Goal: Information Seeking & Learning: Learn about a topic

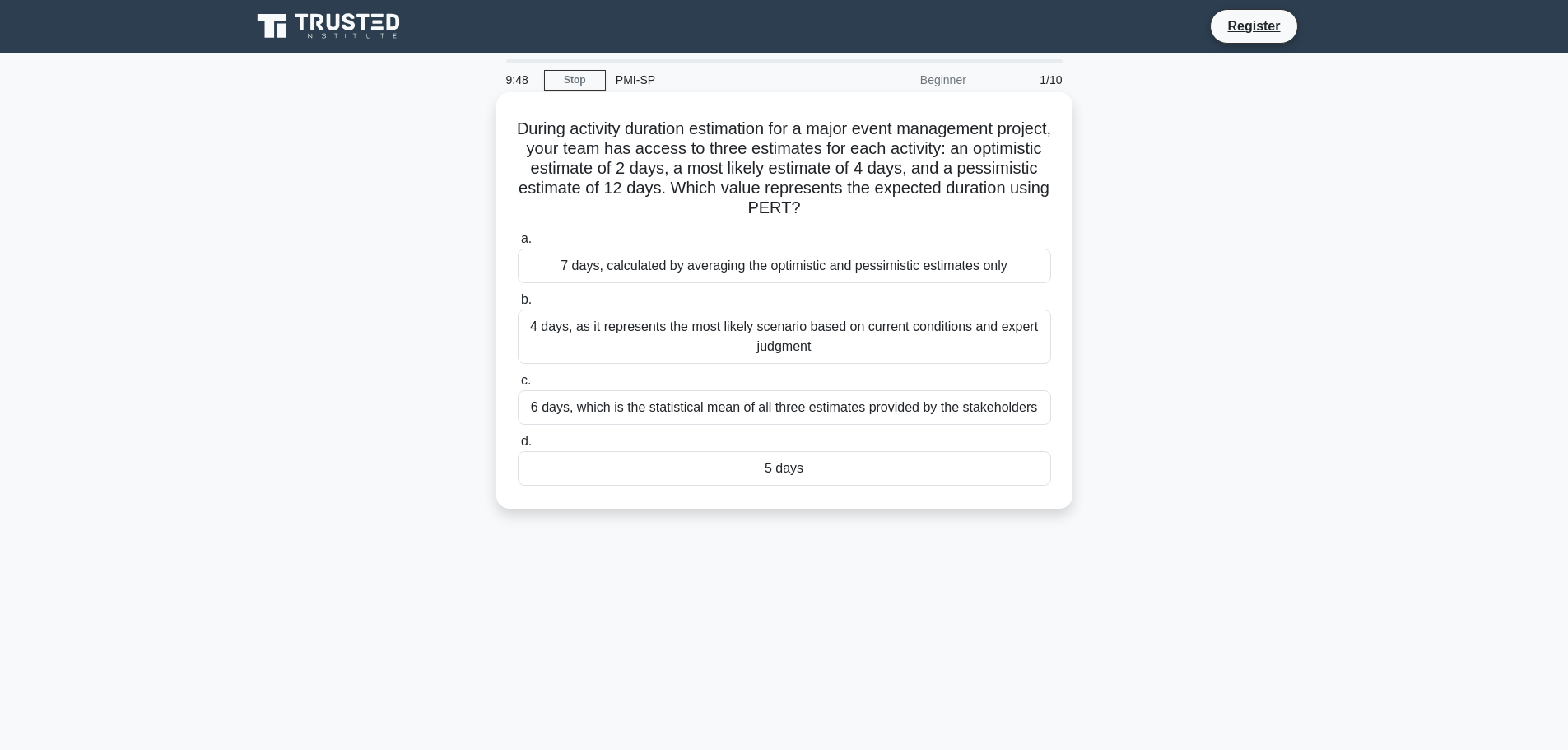
drag, startPoint x: 847, startPoint y: 131, endPoint x: 1027, endPoint y: 201, distance: 193.1
click at [1027, 201] on h5 "During activity duration estimation for a major event management project, your …" at bounding box center [784, 169] width 537 height 101
click at [1011, 203] on h5 "During activity duration estimation for a major event management project, your …" at bounding box center [784, 169] width 537 height 101
drag, startPoint x: 744, startPoint y: 409, endPoint x: 508, endPoint y: 397, distance: 236.3
click at [505, 402] on div "During activity duration estimation for a major event management project, your …" at bounding box center [784, 301] width 563 height 403
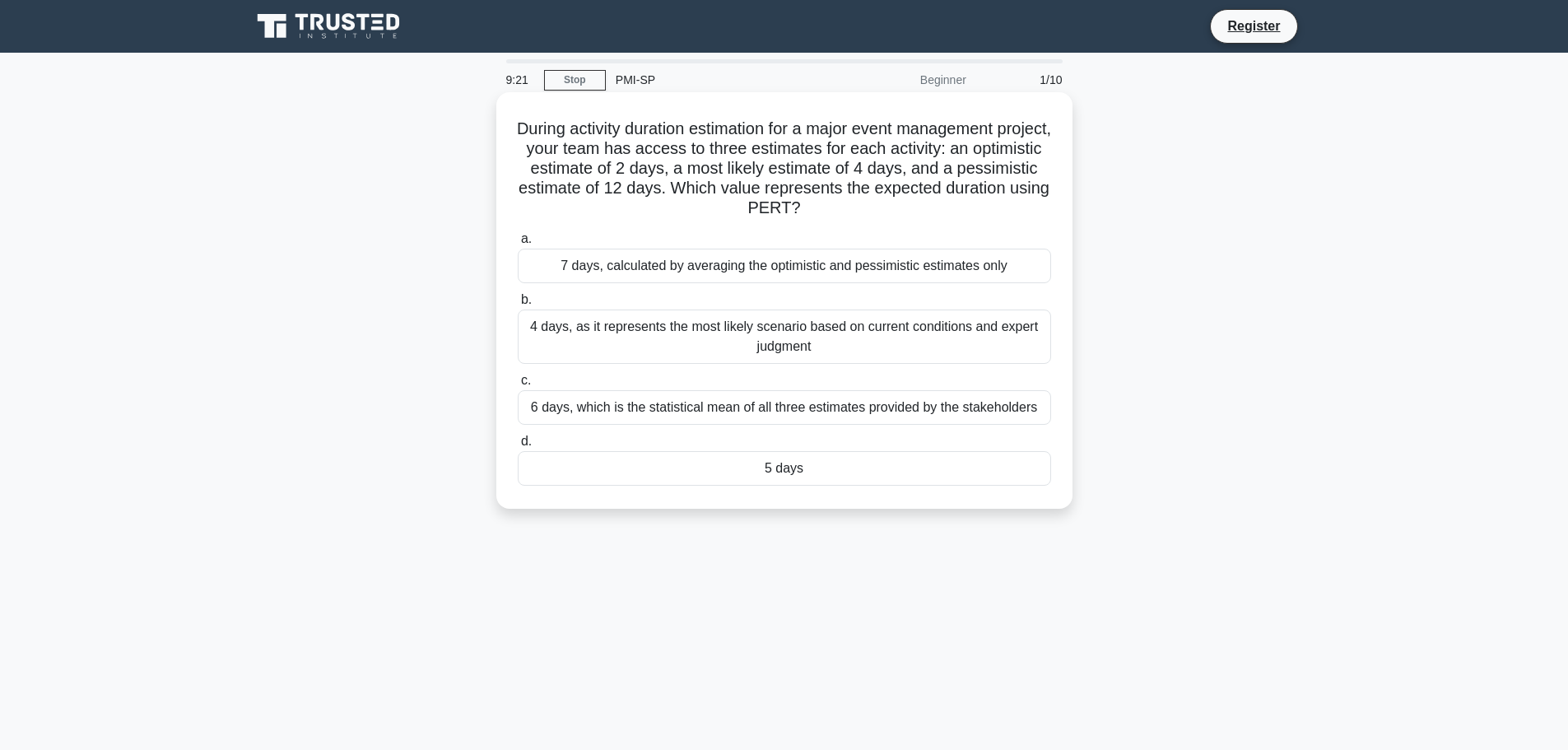
click at [654, 406] on div "6 days, which is the statistical mean of all three estimates provided by the st…" at bounding box center [784, 407] width 533 height 34
click at [518, 386] on input "c. 6 days, which is the statistical mean of all three estimates provided by the…" at bounding box center [518, 381] width 0 height 11
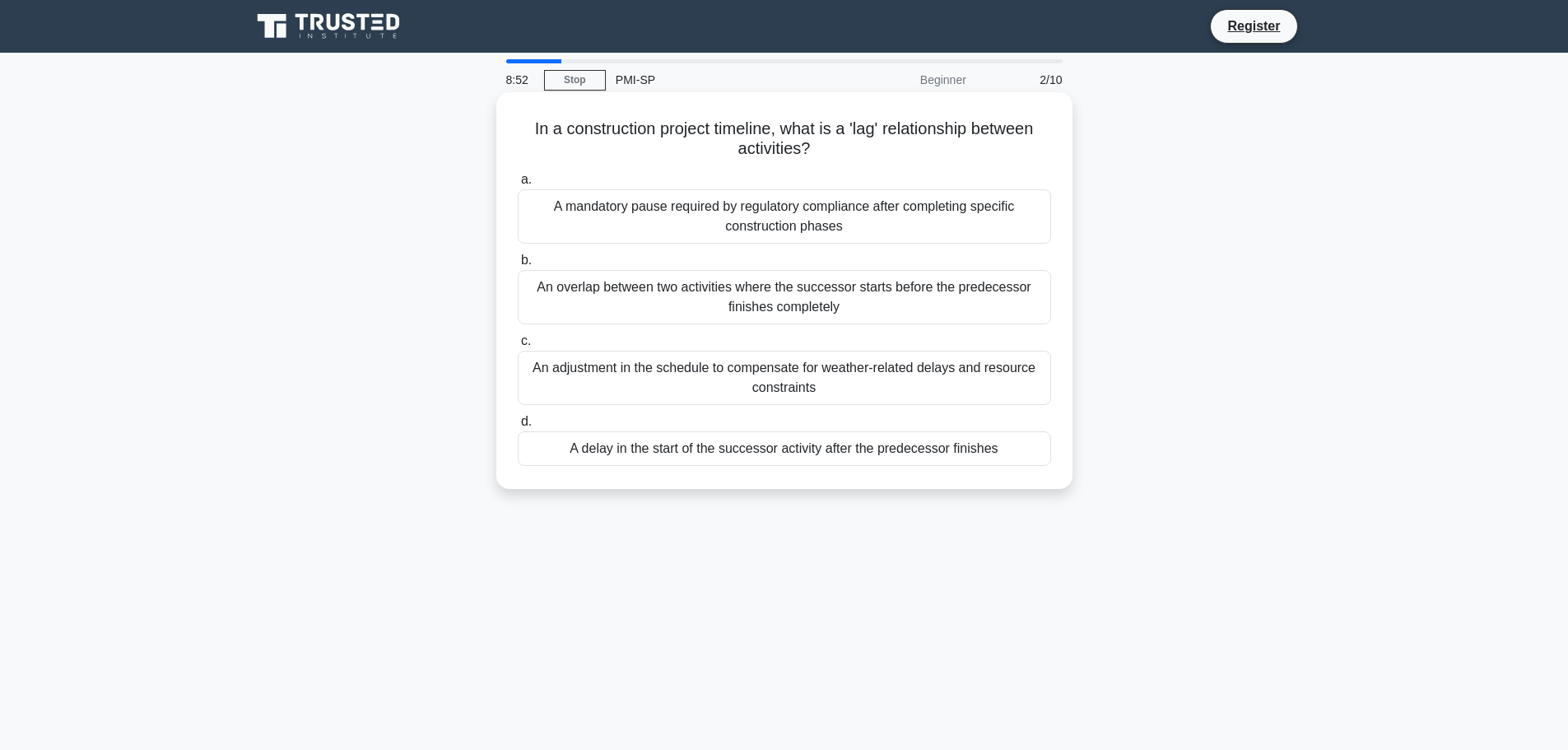
click at [871, 455] on div "A delay in the start of the successor activity after the predecessor finishes" at bounding box center [784, 448] width 533 height 34
click at [518, 427] on input "d. A delay in the start of the successor activity after the predecessor finishes" at bounding box center [518, 422] width 0 height 11
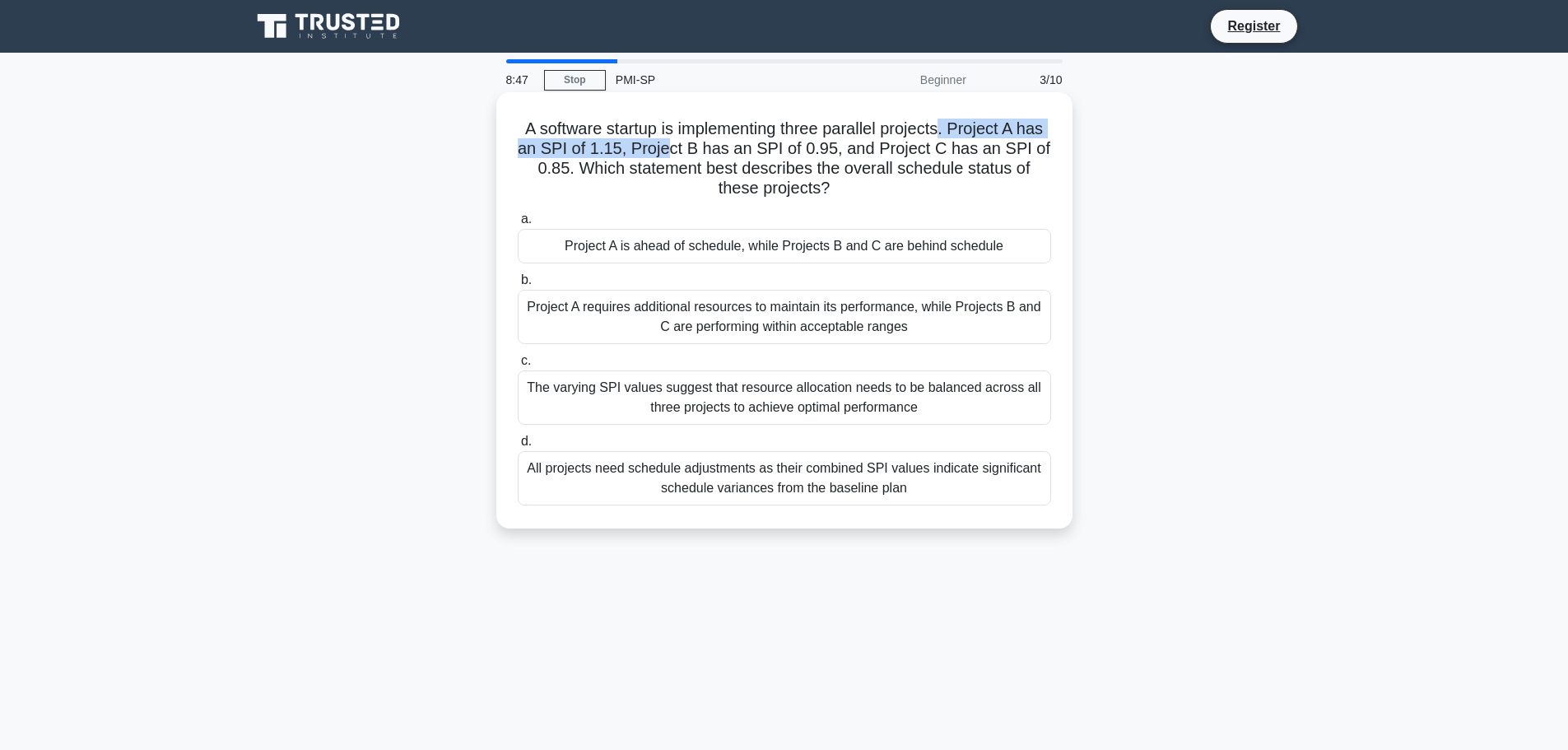
drag, startPoint x: 948, startPoint y: 126, endPoint x: 712, endPoint y: 162, distance: 238.7
click at [690, 160] on h5 "A software startup is implementing three parallel projects. Project A has an SP…" at bounding box center [784, 158] width 537 height 80
click at [712, 162] on h5 "A software startup is implementing three parallel projects. Project A has an SP…" at bounding box center [784, 158] width 537 height 80
drag, startPoint x: 855, startPoint y: 145, endPoint x: 663, endPoint y: 170, distance: 193.6
click at [663, 170] on h5 "A software startup is implementing three parallel projects. Project A has an SP…" at bounding box center [784, 158] width 537 height 80
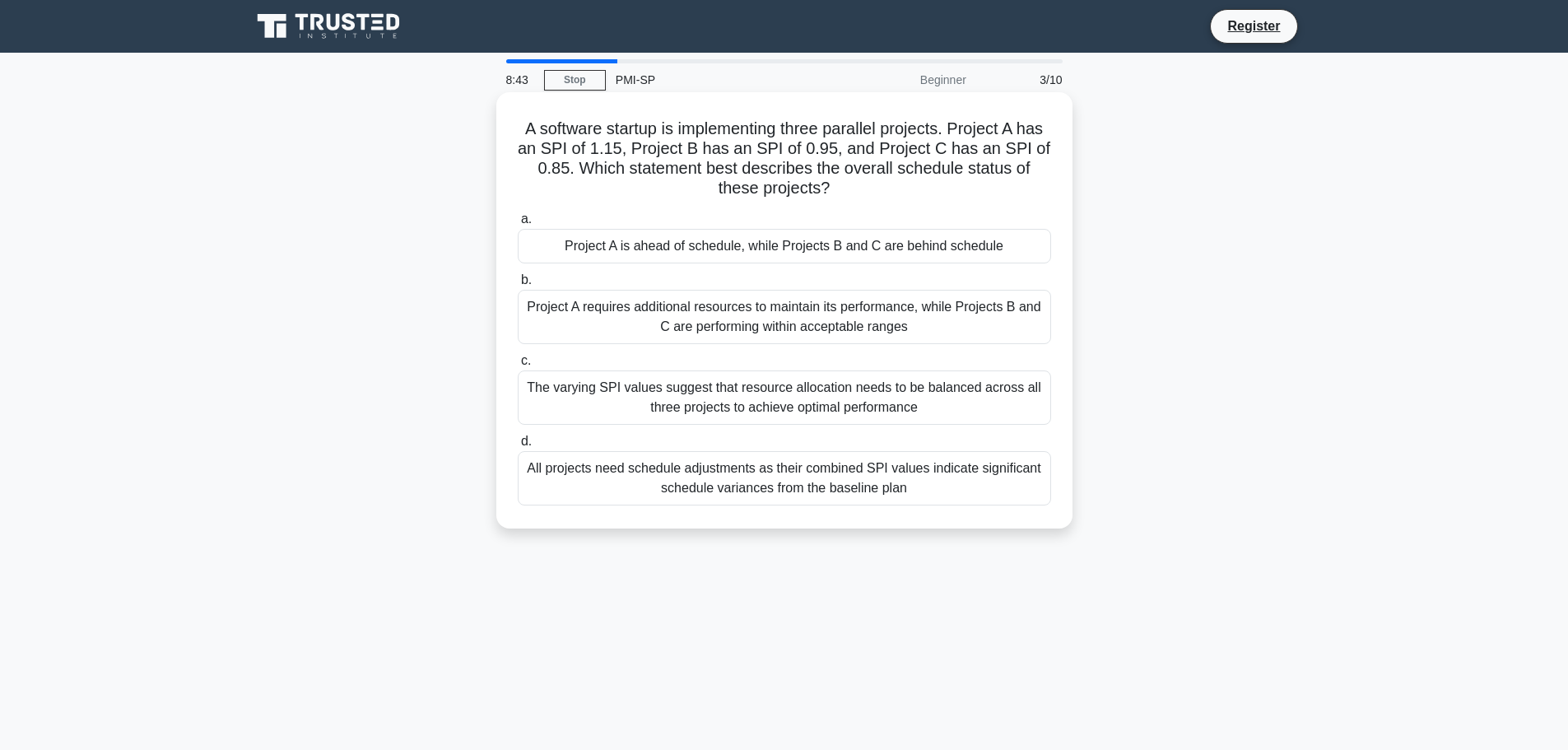
click at [750, 175] on h5 "A software startup is implementing three parallel projects. Project A has an SP…" at bounding box center [784, 158] width 537 height 80
click at [759, 252] on div "Project A is ahead of schedule, while Projects B and C are behind schedule" at bounding box center [784, 246] width 533 height 34
click at [518, 225] on input "a. Project A is ahead of schedule, while Projects B and C are behind schedule" at bounding box center [518, 219] width 0 height 11
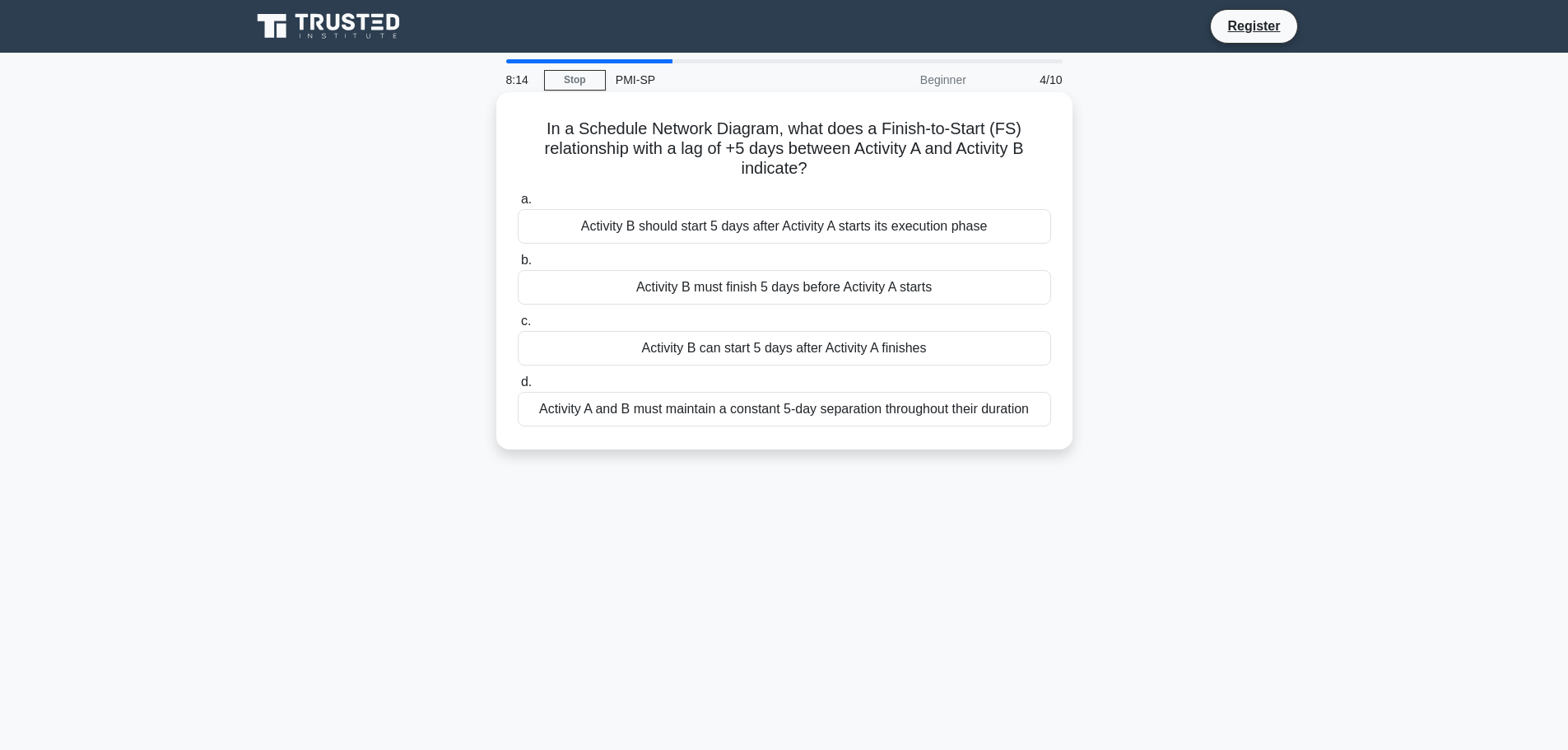
drag, startPoint x: 829, startPoint y: 130, endPoint x: 936, endPoint y: 162, distance: 111.7
click at [936, 162] on h5 "In a Schedule Network Diagram, what does a Finish-to-Start (FS) relationship wi…" at bounding box center [784, 149] width 537 height 61
click at [764, 353] on div "Activity B can start 5 days after Activity A finishes" at bounding box center [784, 348] width 533 height 34
click at [518, 327] on input "c. Activity B can start 5 days after Activity A finishes" at bounding box center [518, 322] width 0 height 11
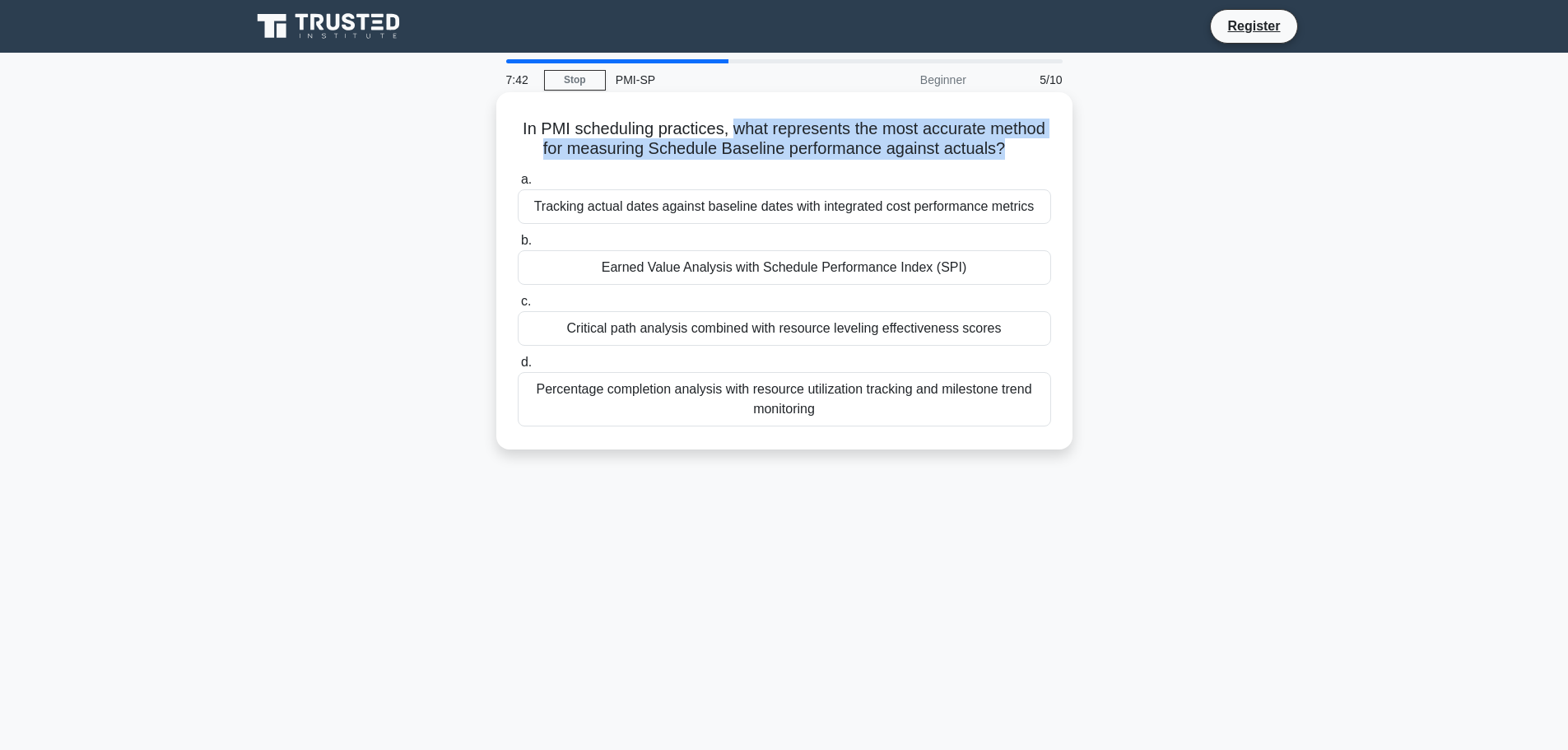
drag, startPoint x: 736, startPoint y: 132, endPoint x: 1005, endPoint y: 149, distance: 269.5
click at [1005, 149] on h5 "In PMI scheduling practices, what represents the most accurate method for measu…" at bounding box center [784, 139] width 537 height 42
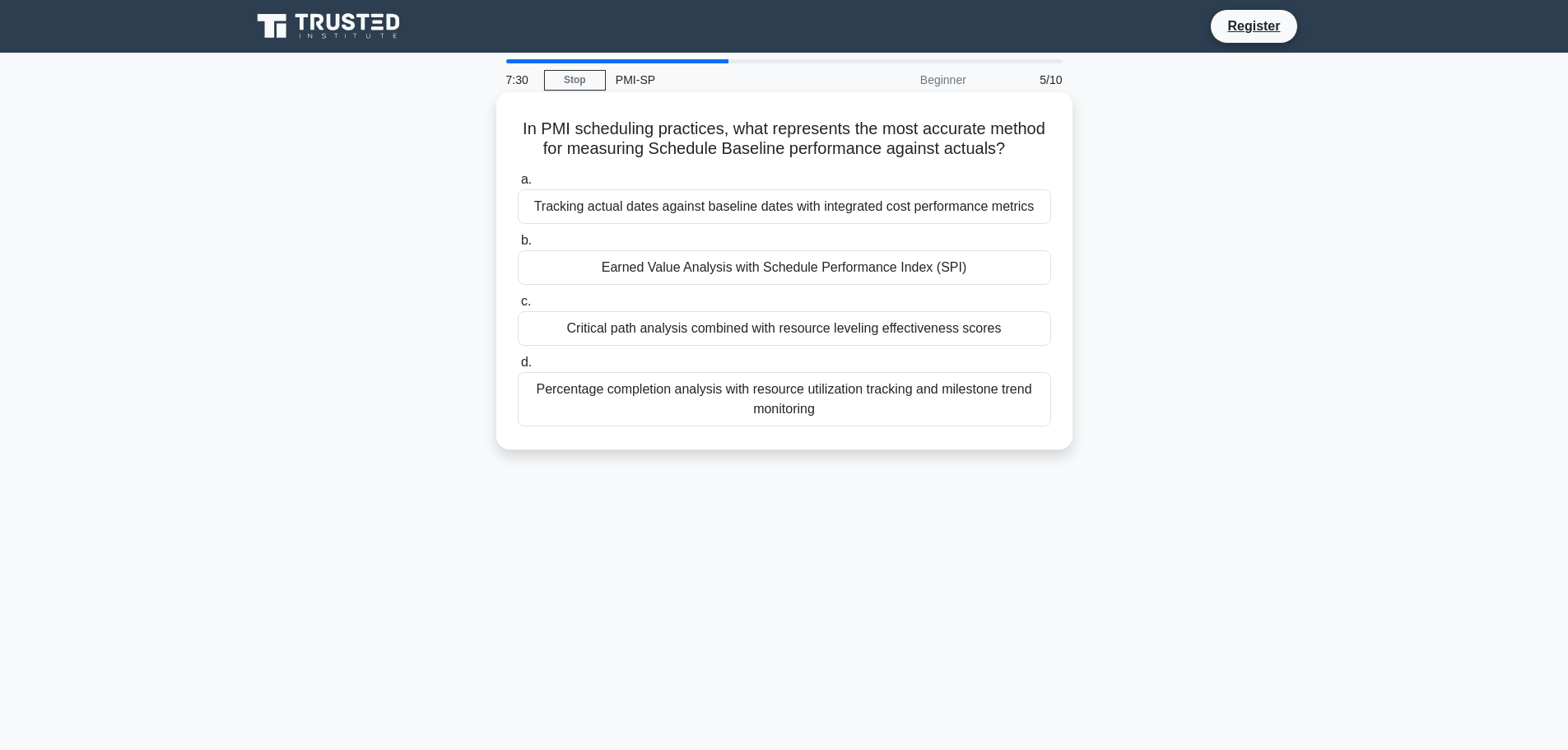
click at [805, 279] on div "Earned Value Analysis with Schedule Performance Index (SPI)" at bounding box center [784, 267] width 533 height 34
click at [518, 246] on input "b. Earned Value Analysis with Schedule Performance Index (SPI)" at bounding box center [518, 241] width 0 height 11
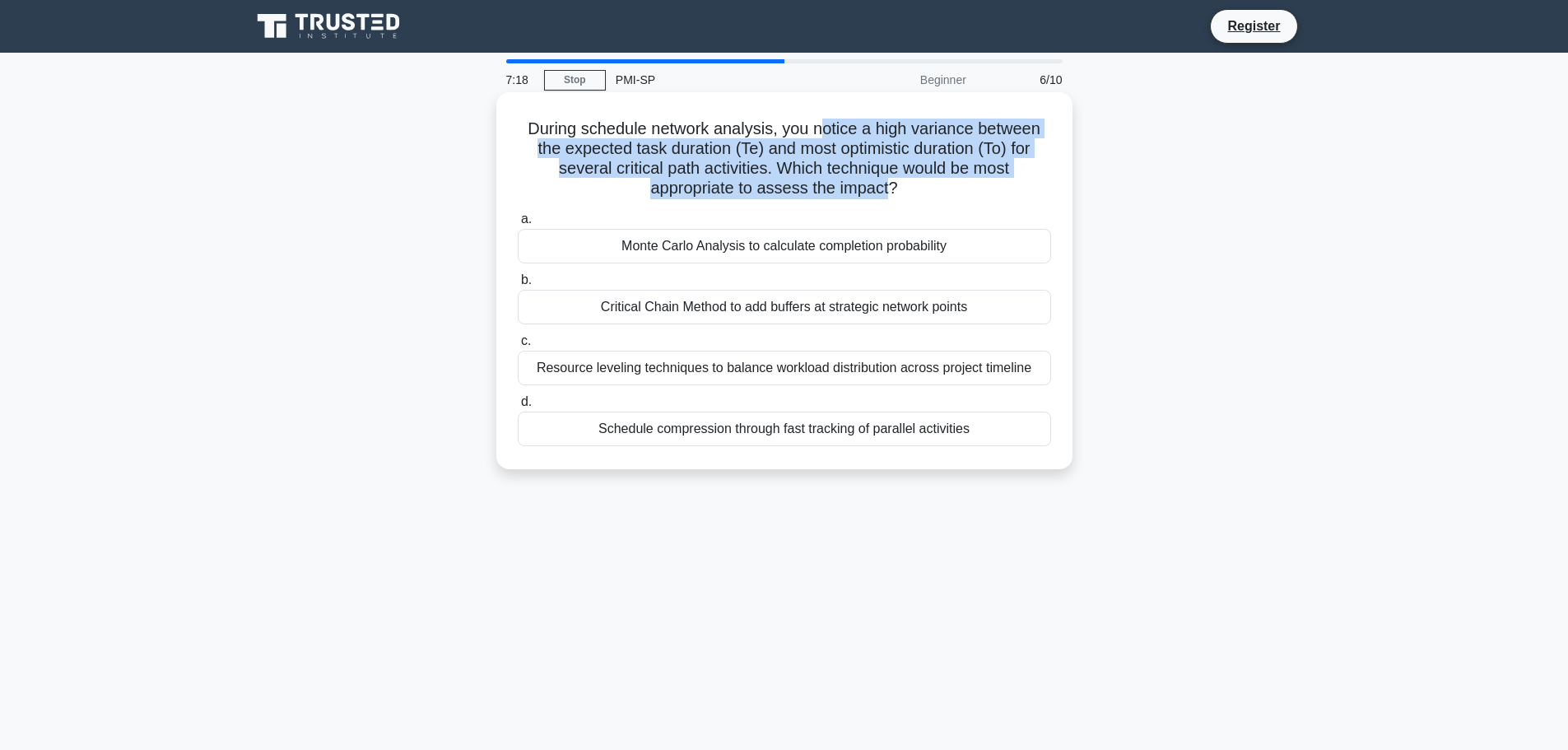
drag, startPoint x: 845, startPoint y: 137, endPoint x: 892, endPoint y: 187, distance: 68.6
click at [892, 187] on h5 "During schedule network analysis, you notice a high variance between the expect…" at bounding box center [784, 158] width 537 height 80
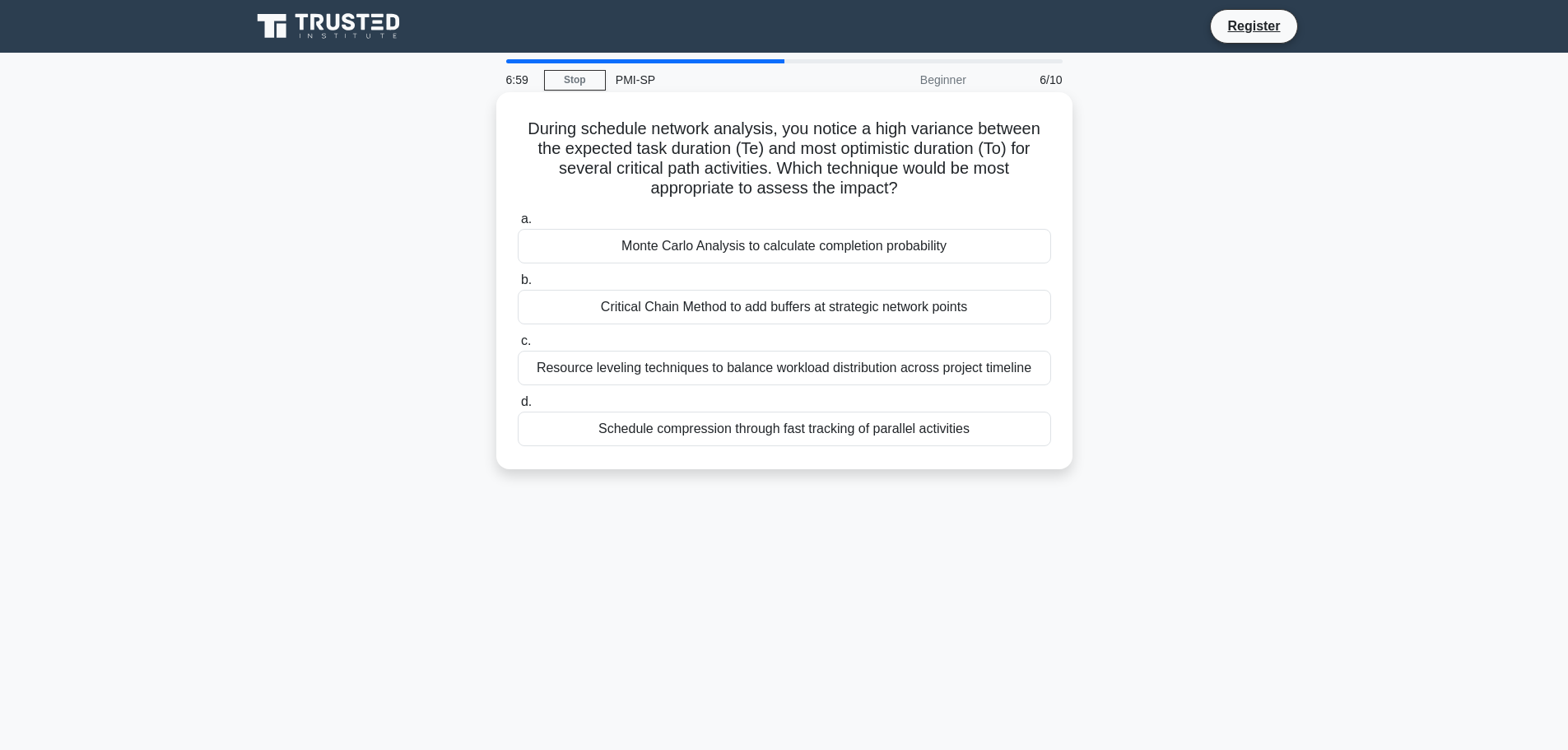
click at [759, 246] on div "Monte Carlo Analysis to calculate completion probability" at bounding box center [784, 246] width 533 height 34
click at [518, 225] on input "a. Monte Carlo Analysis to calculate completion probability" at bounding box center [518, 219] width 0 height 11
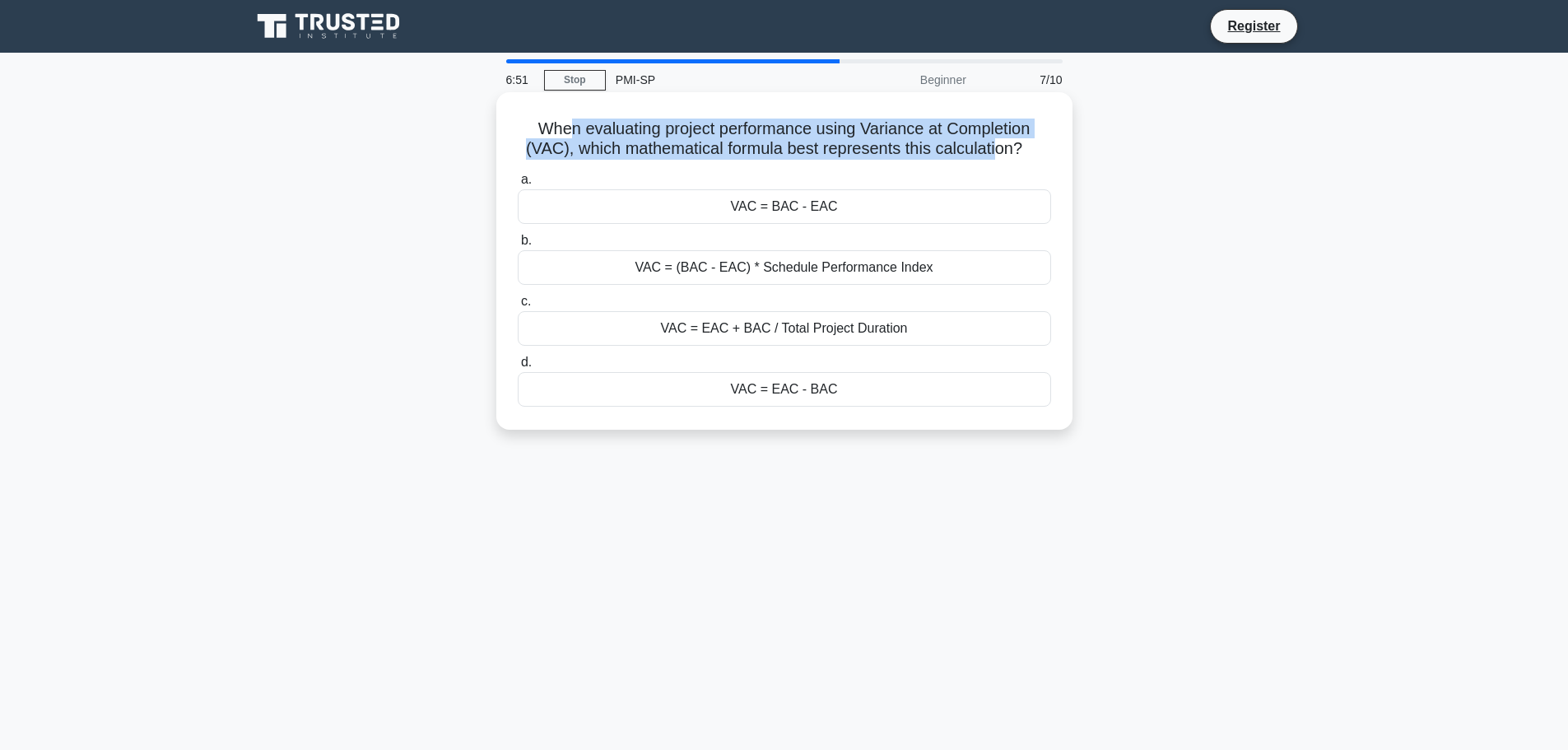
drag, startPoint x: 567, startPoint y: 135, endPoint x: 1001, endPoint y: 158, distance: 434.6
click at [1001, 158] on h5 "When evaluating project performance using Variance at Completion (VAC), which m…" at bounding box center [784, 139] width 537 height 42
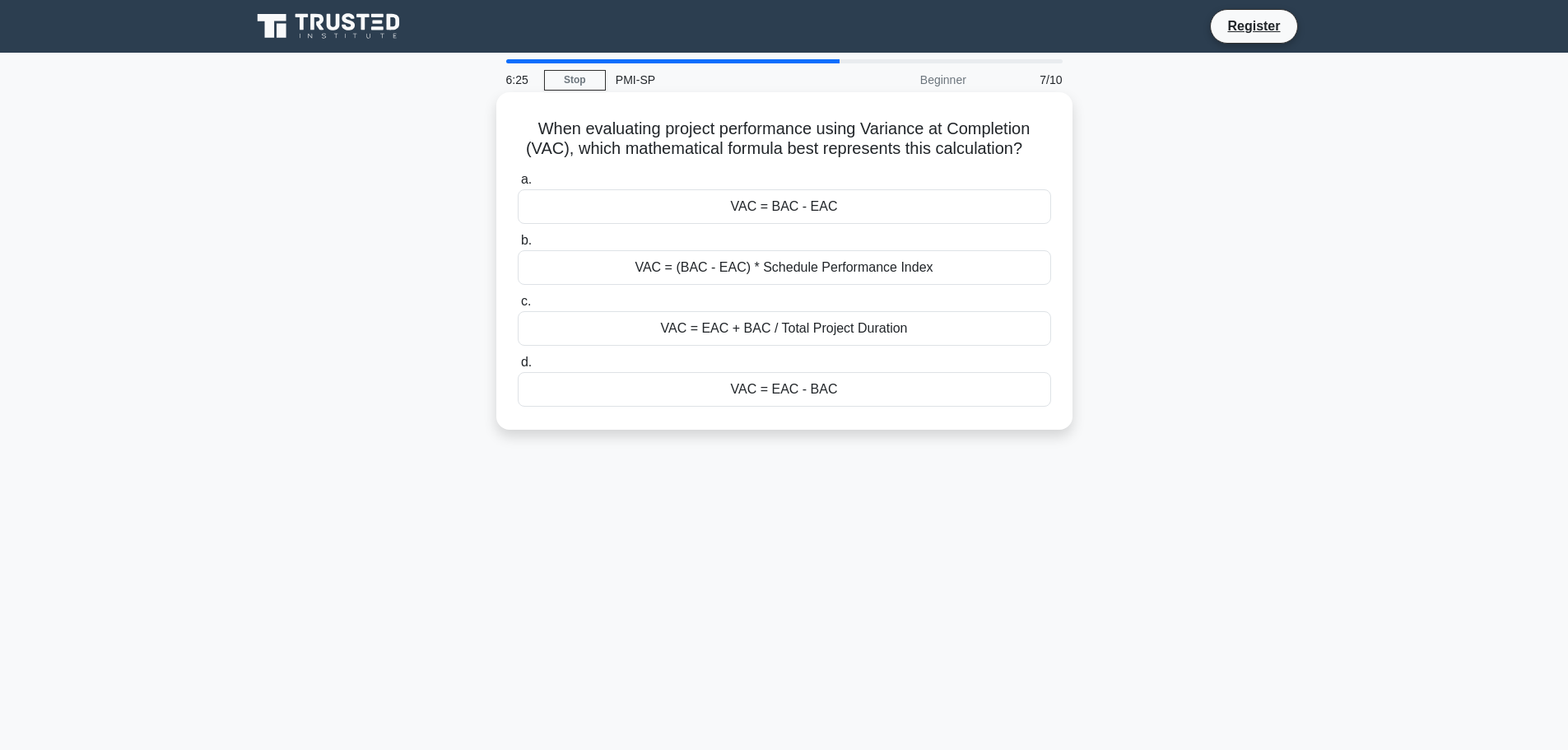
click at [929, 270] on div "VAC = (BAC - EAC) * Schedule Performance Index" at bounding box center [784, 267] width 533 height 34
click at [518, 246] on input "b. VAC = (BAC - EAC) * Schedule Performance Index" at bounding box center [518, 241] width 0 height 11
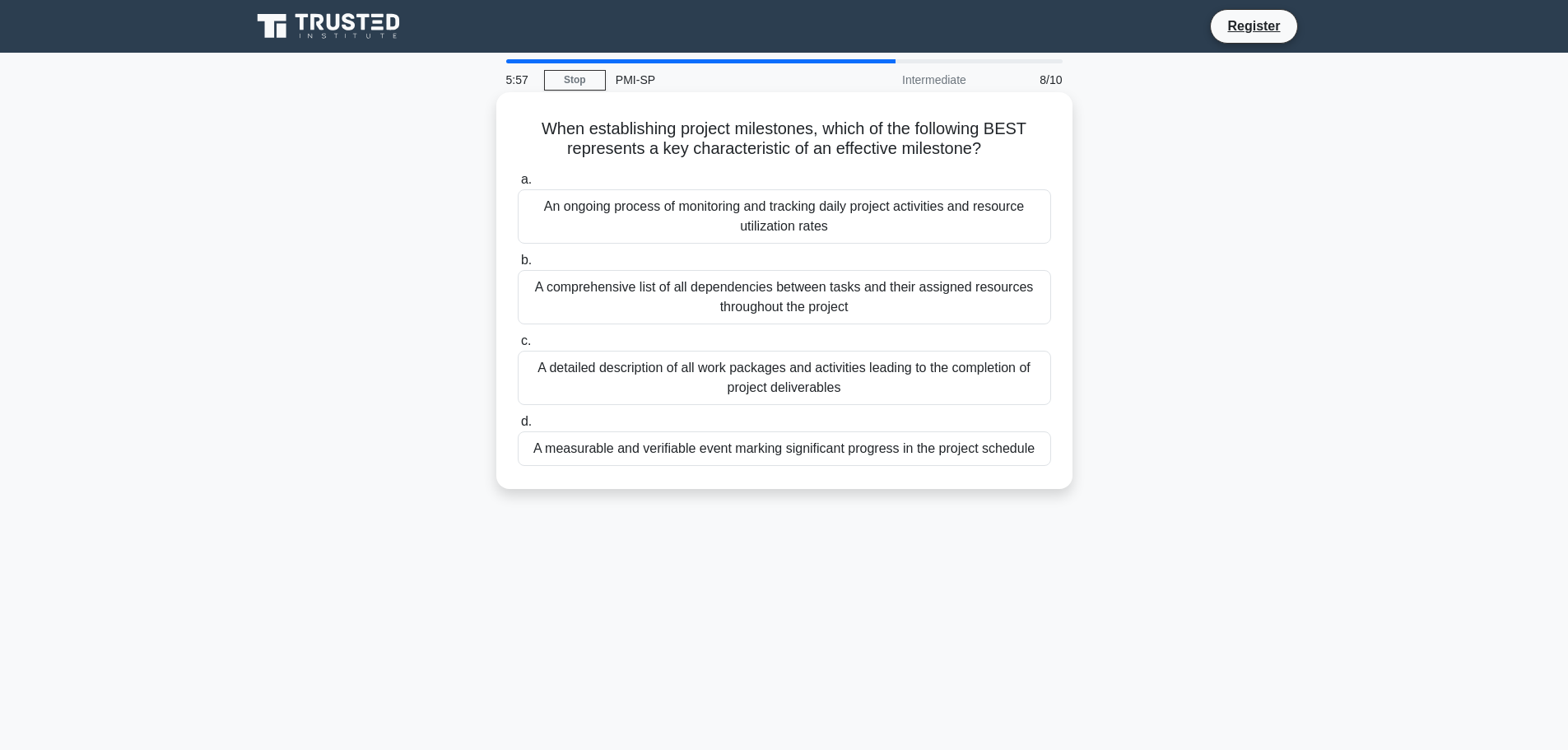
click at [885, 450] on div "A measurable and verifiable event marking significant progress in the project s…" at bounding box center [784, 448] width 533 height 34
click at [518, 427] on input "d. A measurable and verifiable event marking significant progress in the projec…" at bounding box center [518, 422] width 0 height 11
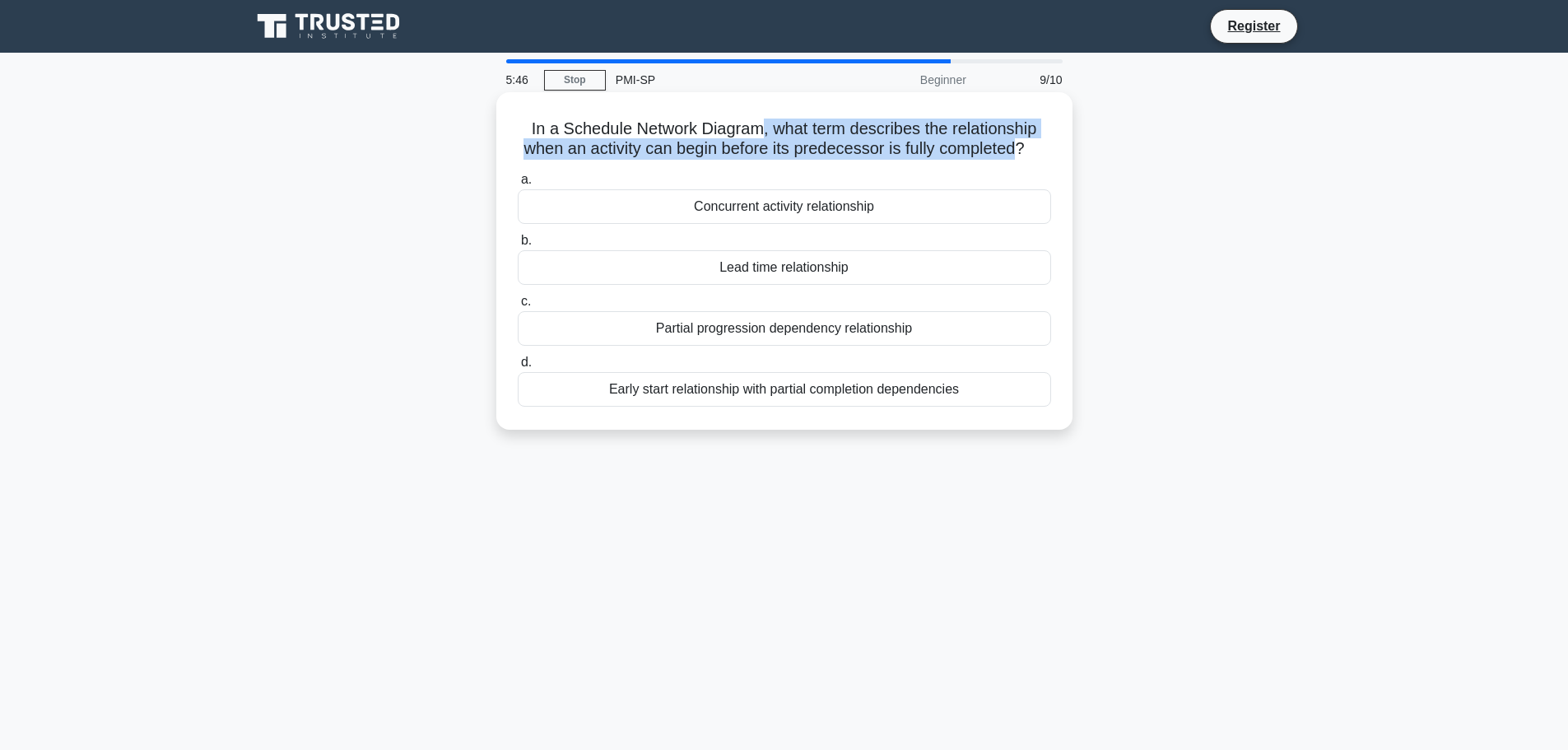
drag, startPoint x: 761, startPoint y: 134, endPoint x: 1030, endPoint y: 149, distance: 269.4
click at [1030, 149] on h5 "In a Schedule Network Diagram, what term describes the relationship when an act…" at bounding box center [784, 139] width 537 height 42
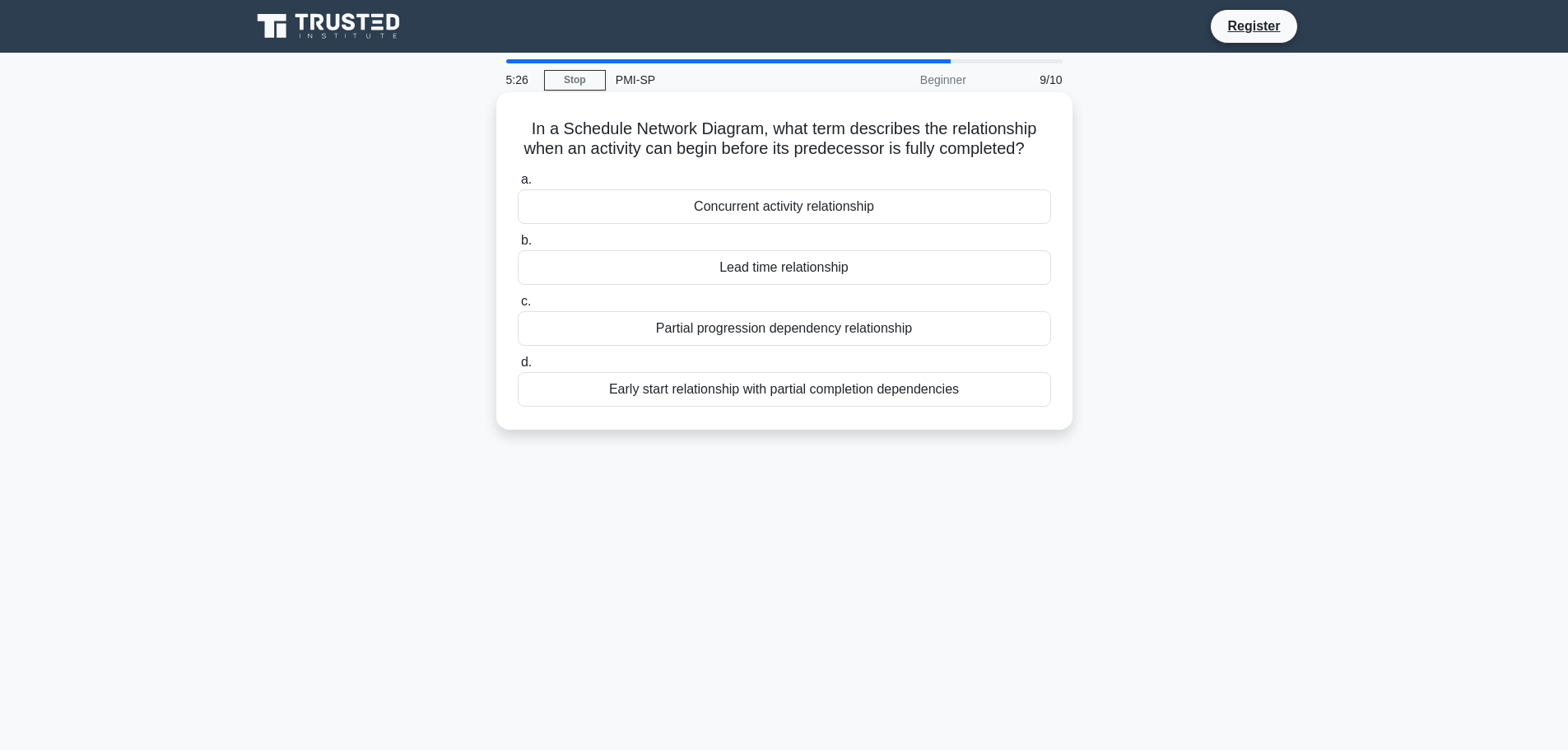
click at [796, 224] on div "Concurrent activity relationship" at bounding box center [784, 206] width 533 height 34
click at [518, 186] on input "a. Concurrent activity relationship" at bounding box center [518, 180] width 0 height 11
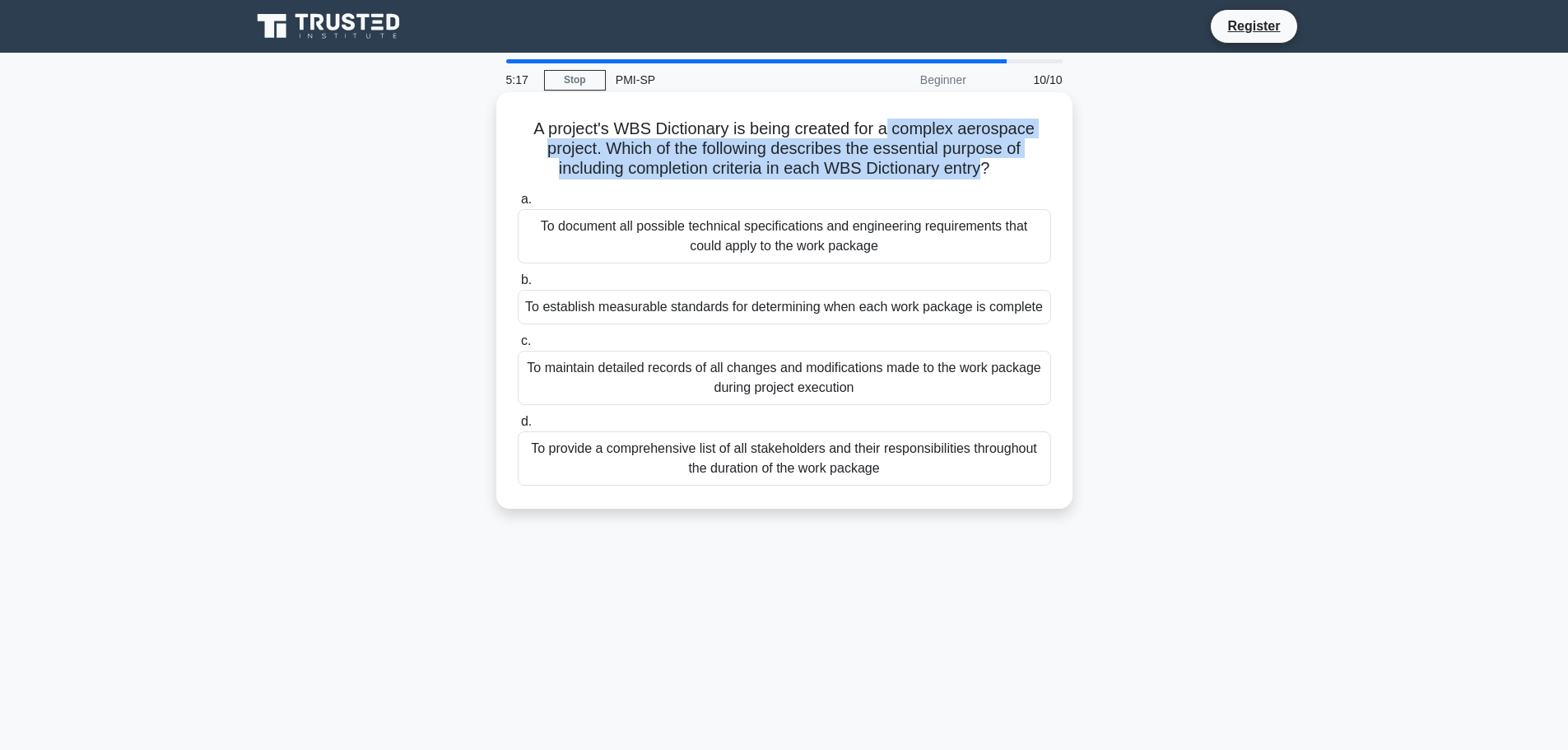
drag, startPoint x: 900, startPoint y: 131, endPoint x: 983, endPoint y: 163, distance: 89.0
click at [983, 163] on h5 "A project's WBS Dictionary is being created for a complex aerospace project. Wh…" at bounding box center [784, 149] width 537 height 61
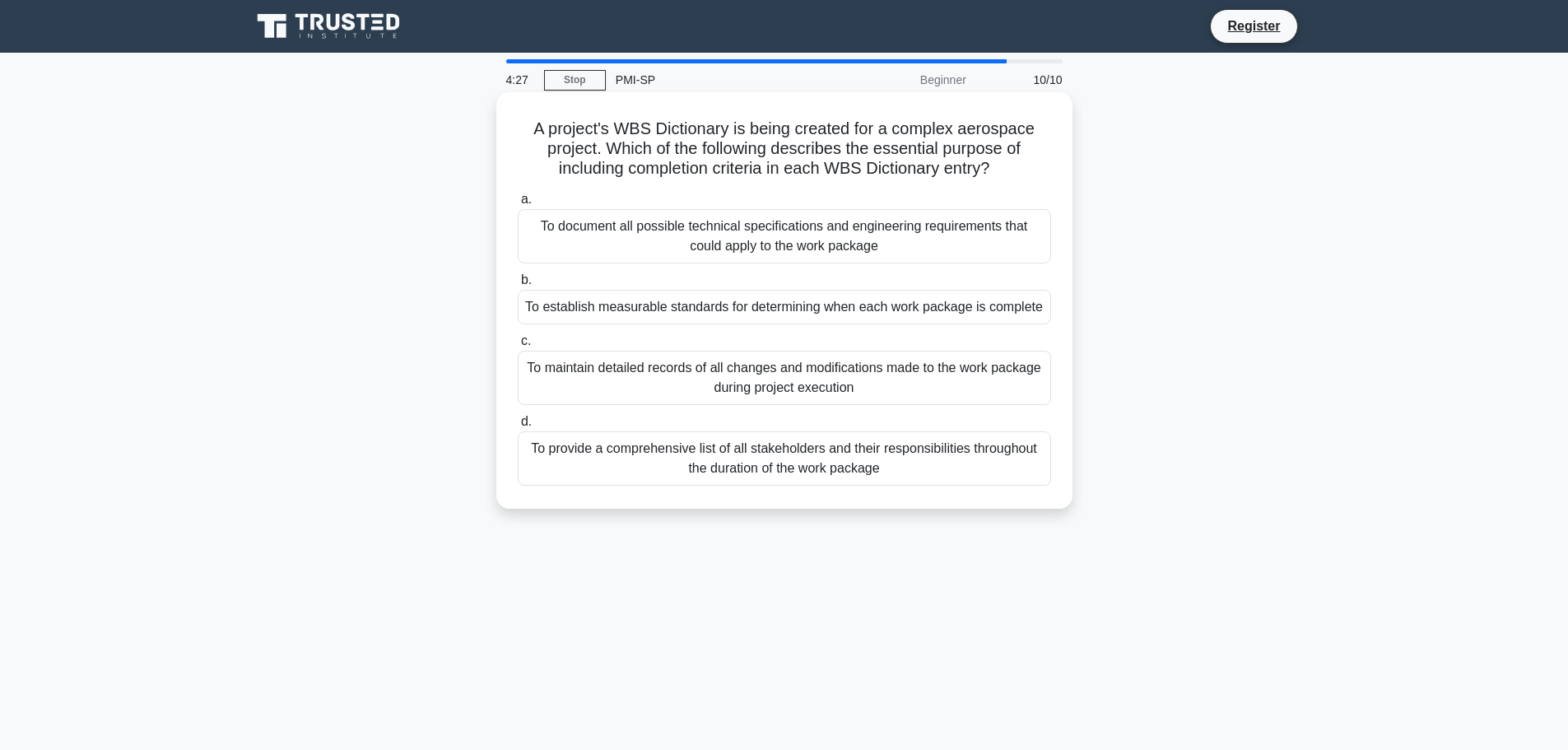
click at [818, 312] on div "To establish measurable standards for determining when each work package is com…" at bounding box center [784, 307] width 533 height 34
click at [518, 286] on input "b. To establish measurable standards for determining when each work package is …" at bounding box center [518, 280] width 0 height 11
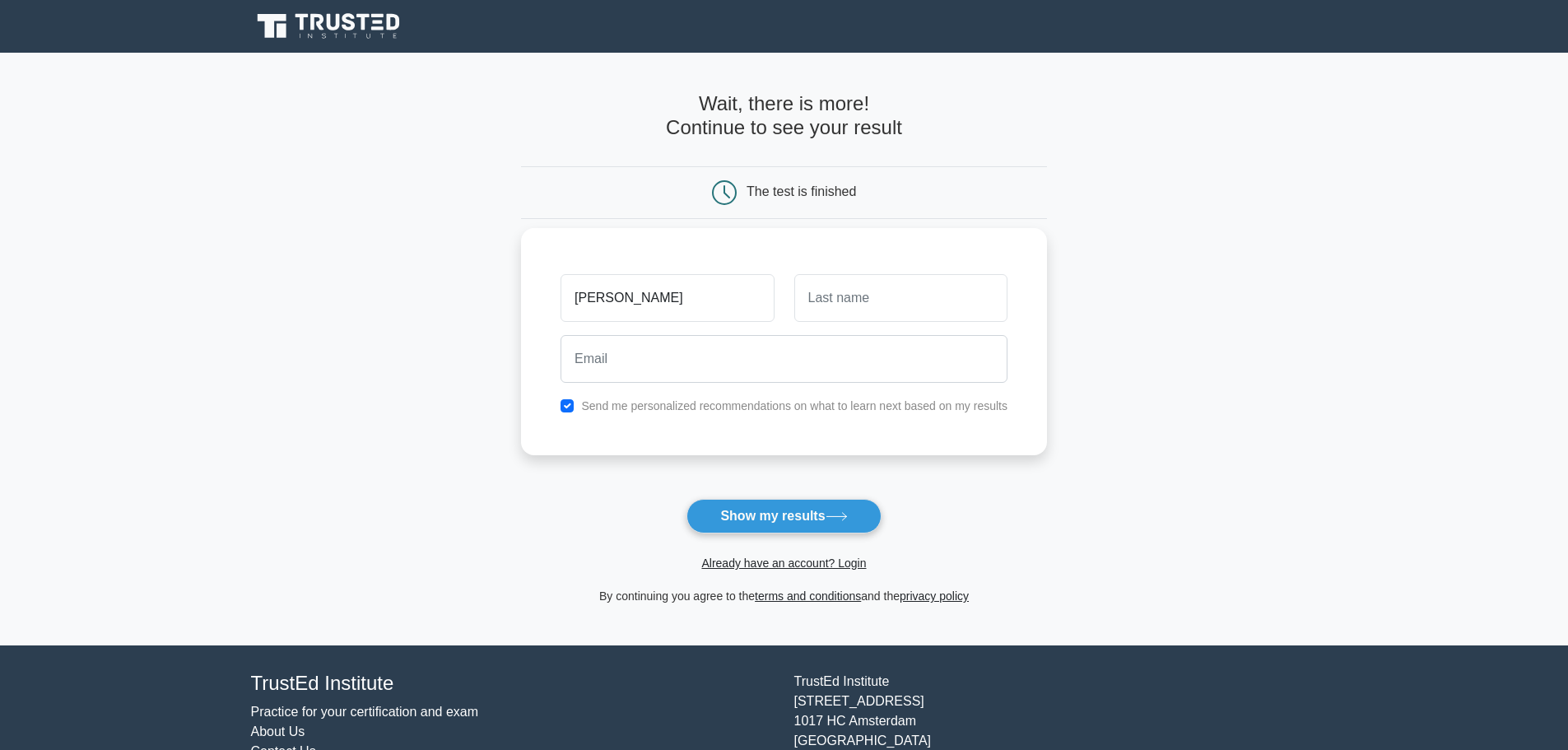
type input "james"
type input "john"
click at [784, 408] on label "Send me personalized recommendations on what to learn next based on my results" at bounding box center [794, 406] width 426 height 13
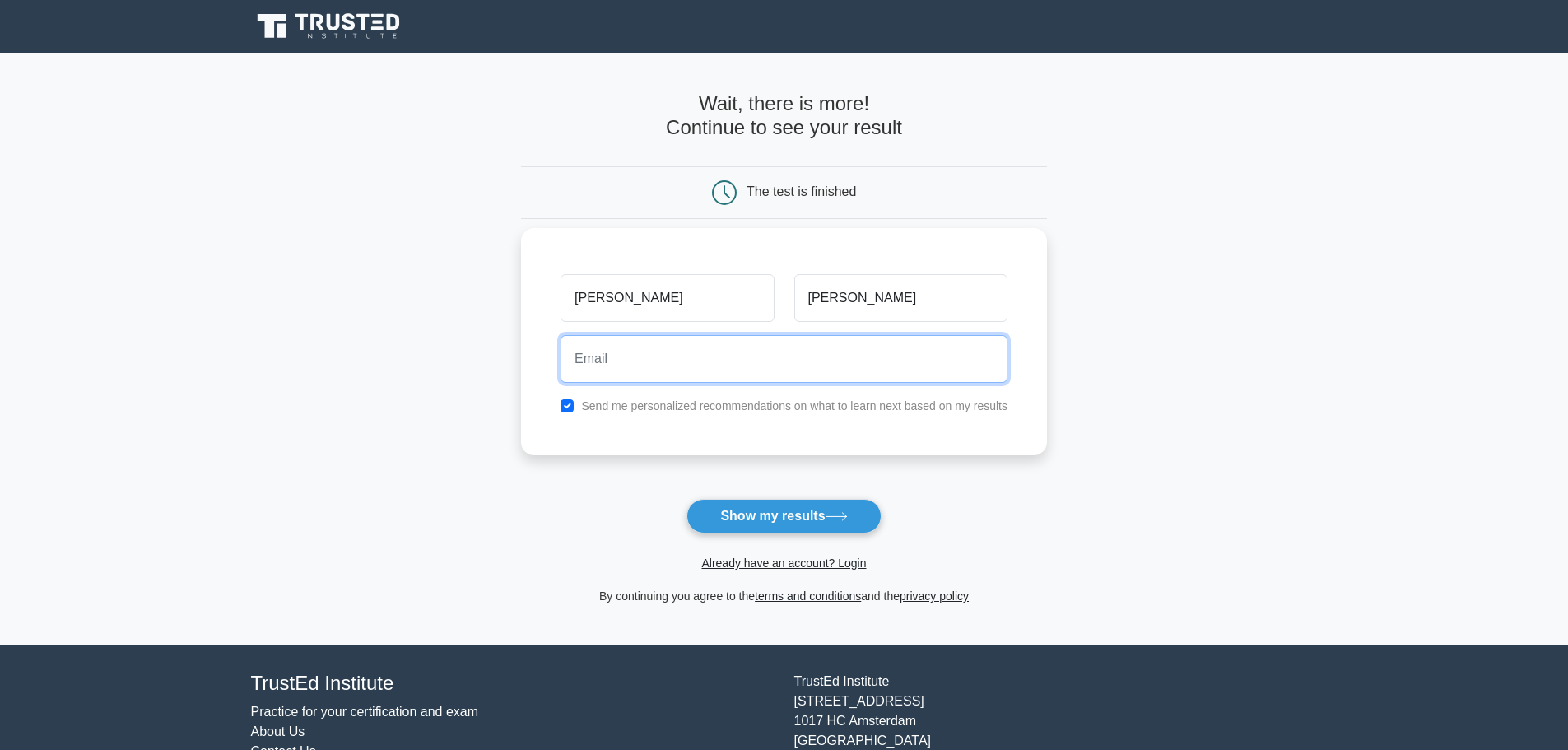
click at [677, 367] on input "email" at bounding box center [784, 359] width 447 height 48
type input "j"
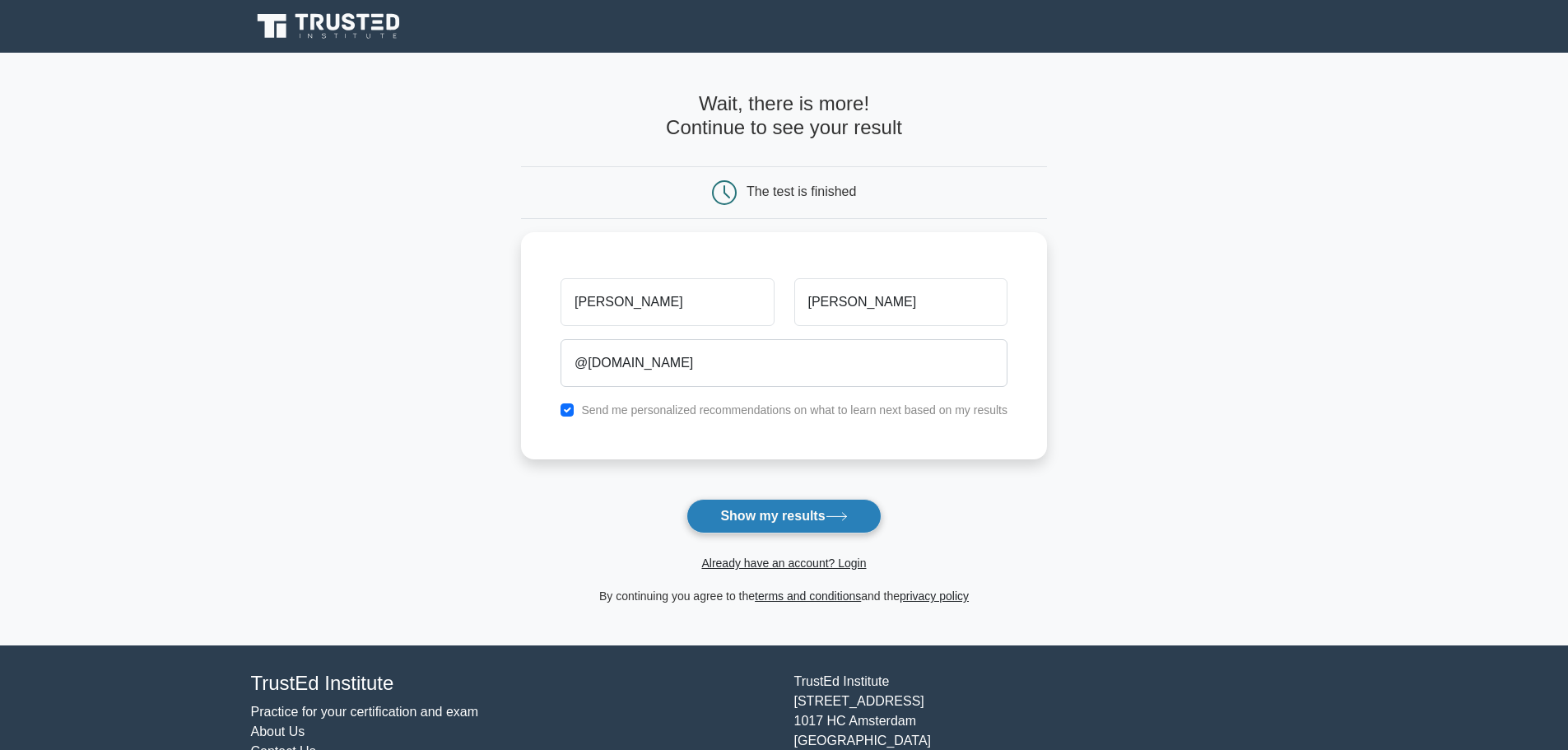
click at [756, 516] on button "Show my results" at bounding box center [784, 516] width 194 height 34
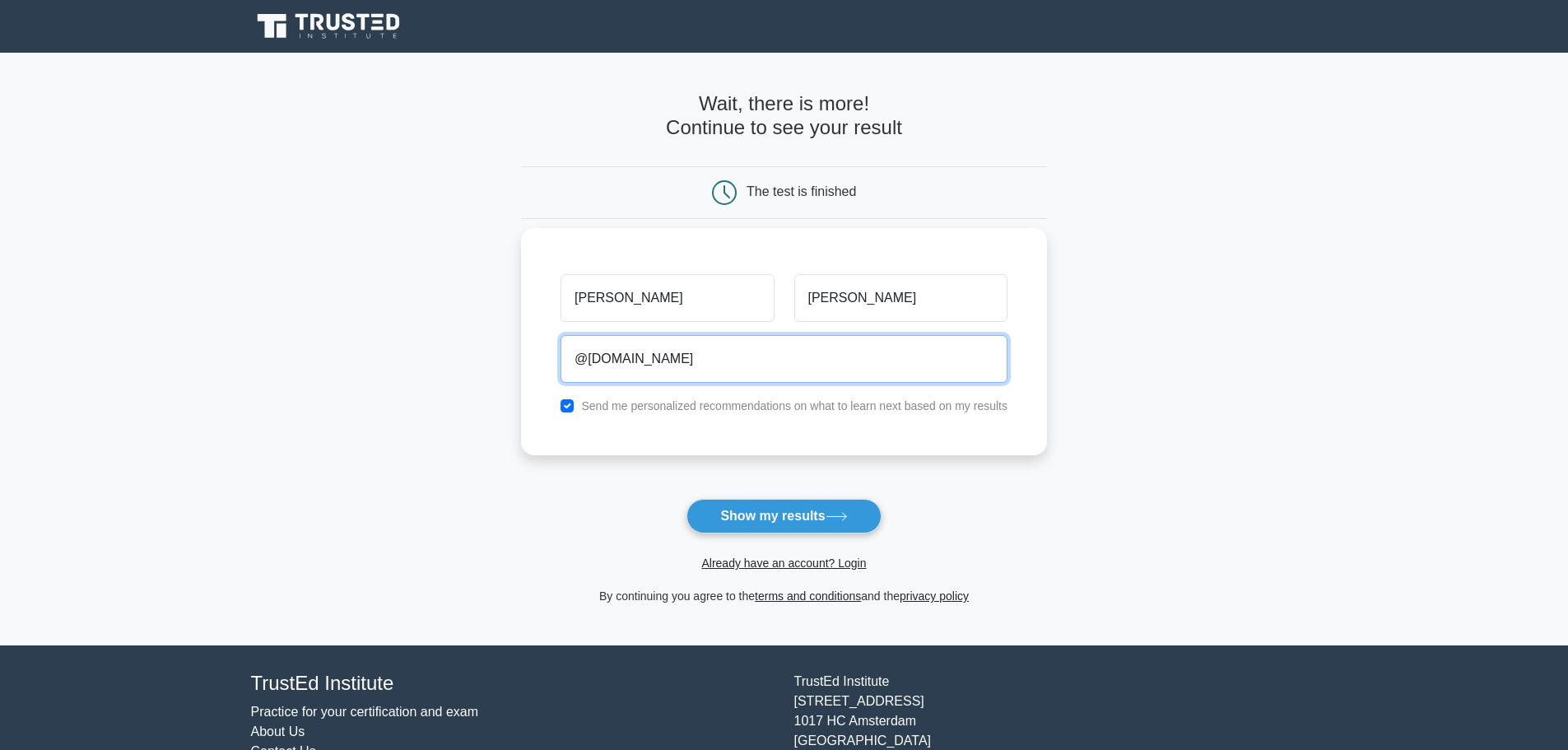
click at [570, 359] on input "@gmail.com" at bounding box center [784, 359] width 447 height 48
drag, startPoint x: 685, startPoint y: 367, endPoint x: 391, endPoint y: 330, distance: 296.3
click at [391, 330] on main "Wait, there is more! Continue to see your result The test is finished james john" at bounding box center [784, 349] width 1568 height 593
paste input "jepaya2338@aravites"
type input "jepaya2338@aravites.com"
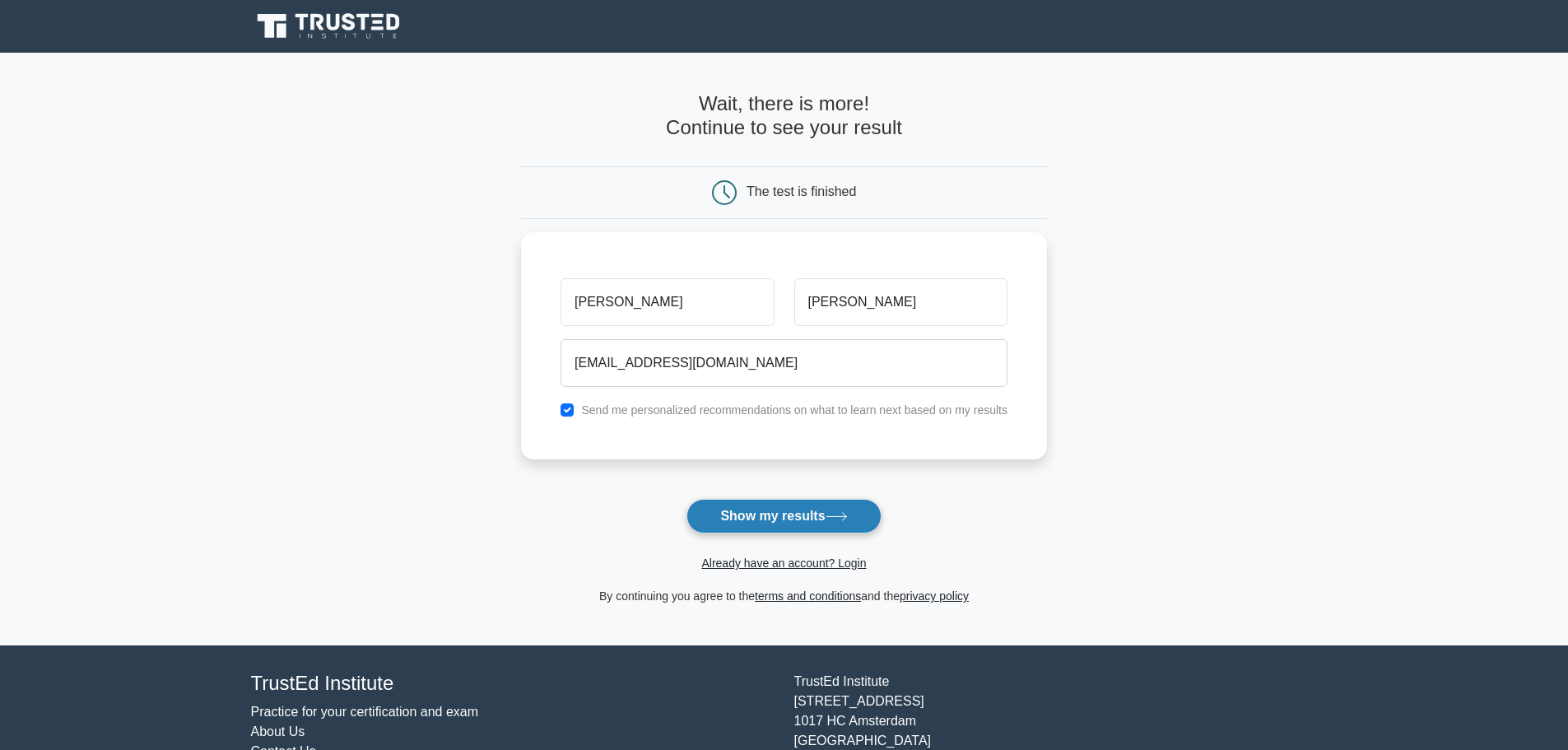
click at [713, 514] on button "Show my results" at bounding box center [784, 516] width 194 height 34
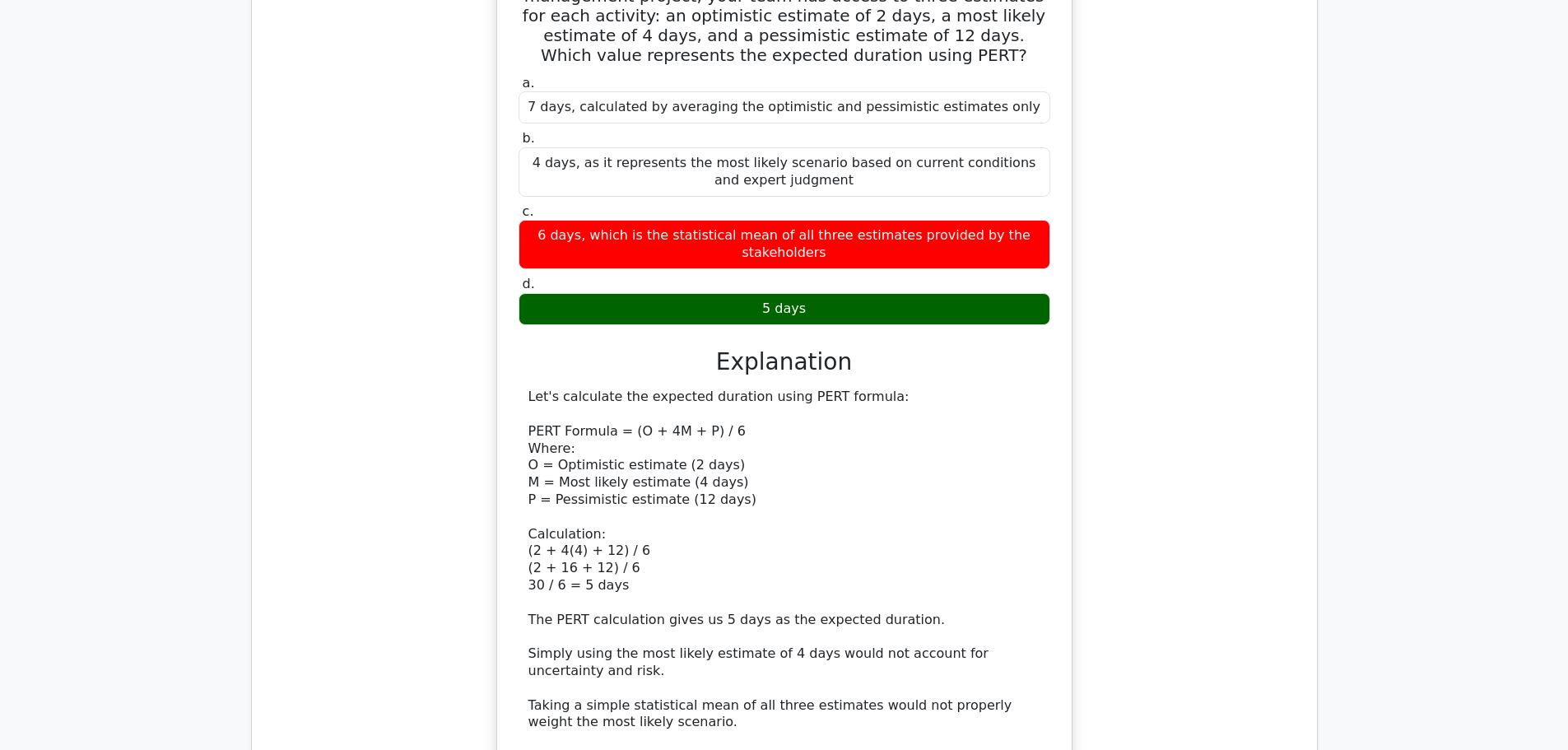
scroll to position [1481, 0]
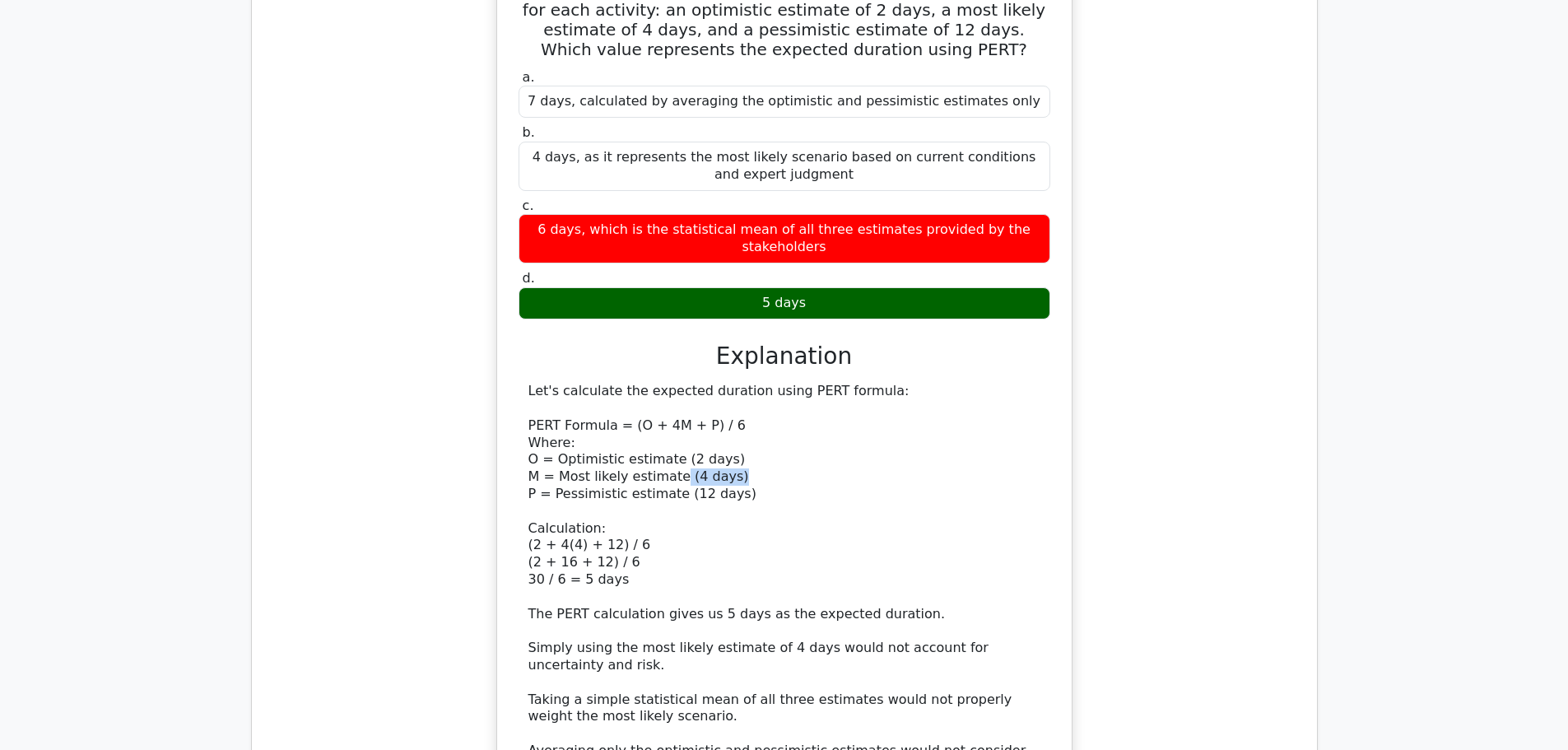
drag, startPoint x: 673, startPoint y: 440, endPoint x: 765, endPoint y: 440, distance: 92.0
click at [765, 440] on div "Let's calculate the expected duration using PERT formula: PERT Formula = (O + 4…" at bounding box center [784, 588] width 512 height 411
click at [762, 452] on div "Let's calculate the expected duration using PERT formula: PERT Formula = (O + 4…" at bounding box center [784, 588] width 512 height 411
drag, startPoint x: 759, startPoint y: 461, endPoint x: 531, endPoint y: 456, distance: 228.1
click at [531, 456] on div "Let's calculate the expected duration using PERT formula: PERT Formula = (O + 4…" at bounding box center [784, 588] width 512 height 411
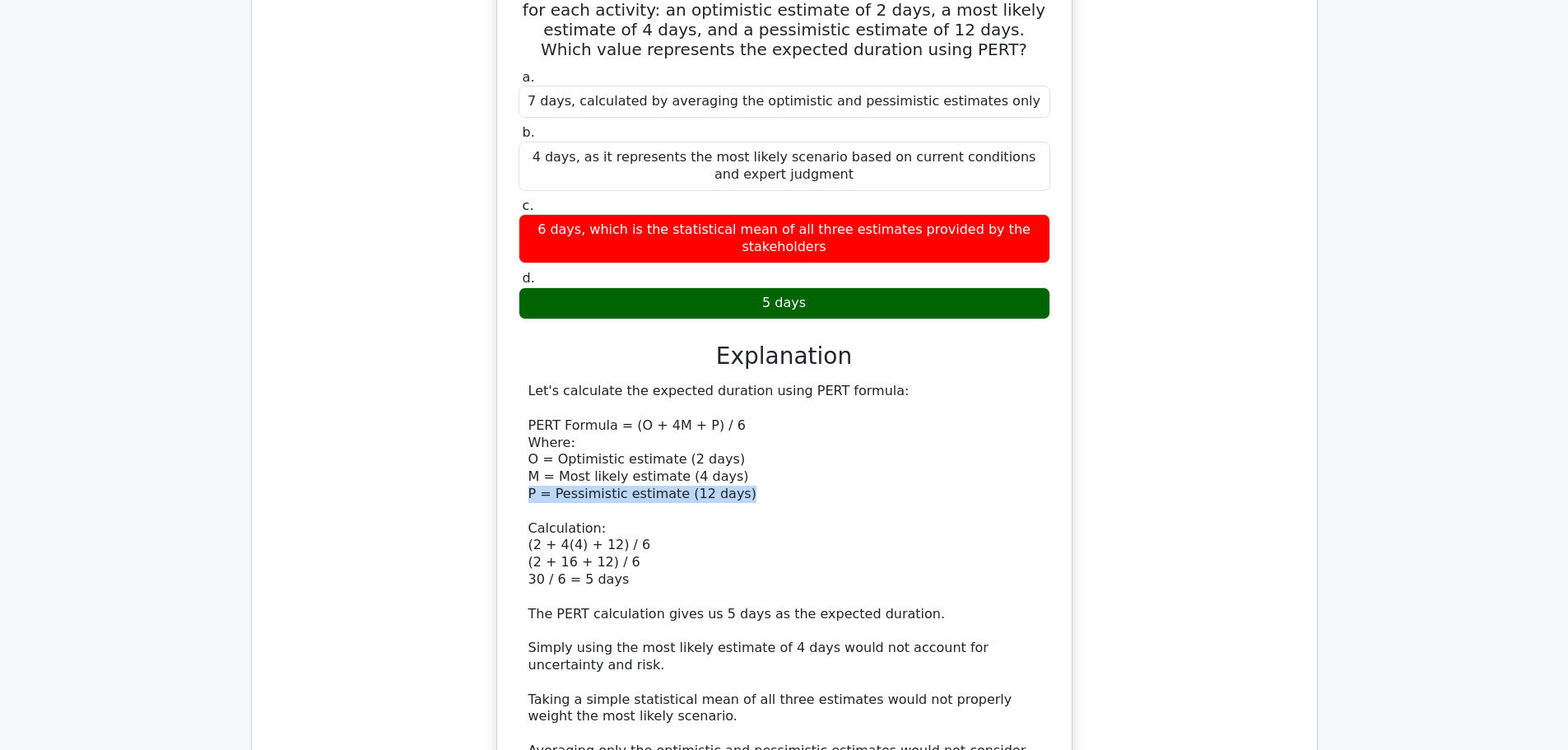
click at [763, 461] on div "Let's calculate the expected duration using PERT formula: PERT Formula = (O + 4…" at bounding box center [784, 588] width 512 height 411
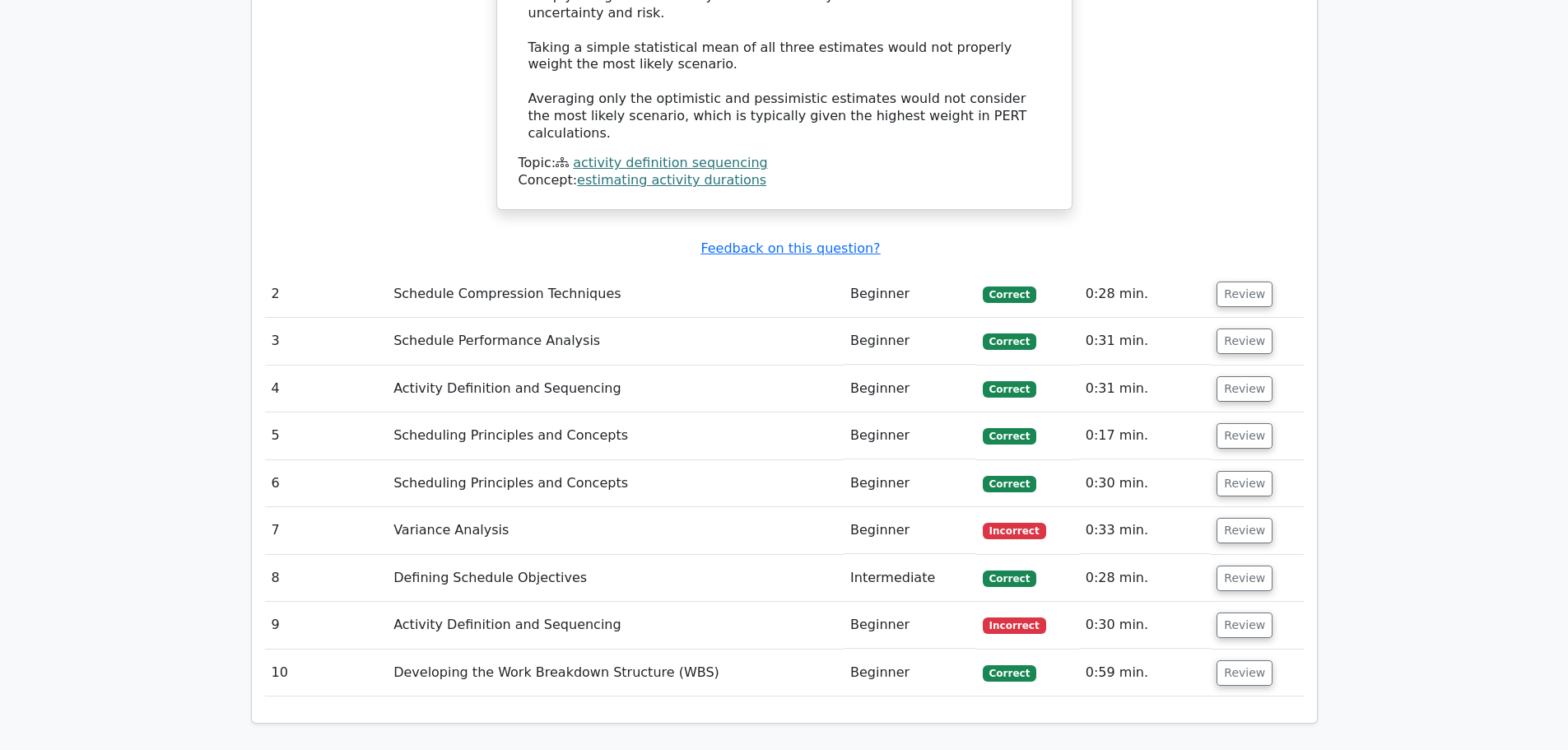
scroll to position [2141, 0]
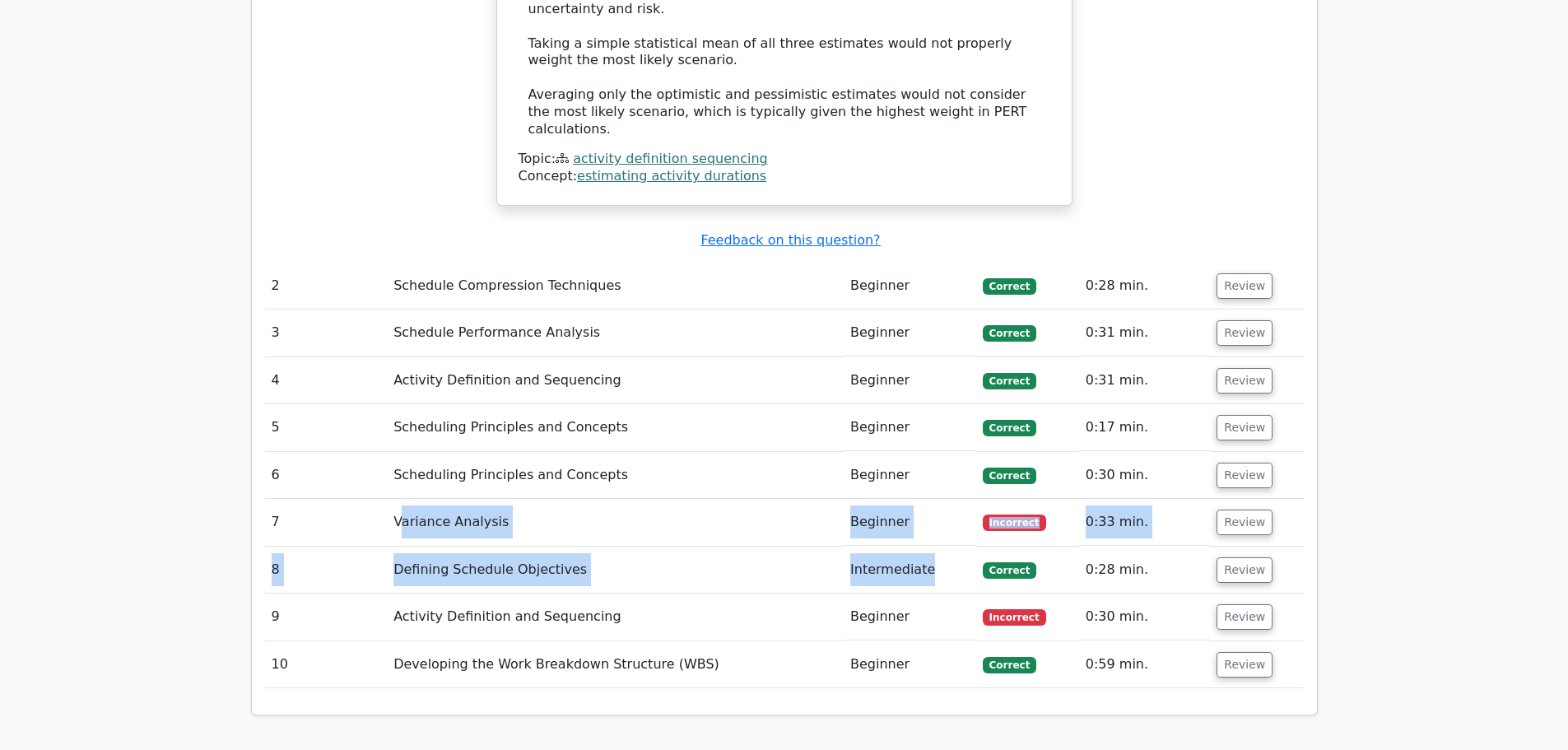
drag, startPoint x: 400, startPoint y: 470, endPoint x: 933, endPoint y: 493, distance: 533.5
click at [933, 547] on td "Intermediate" at bounding box center [910, 570] width 133 height 47
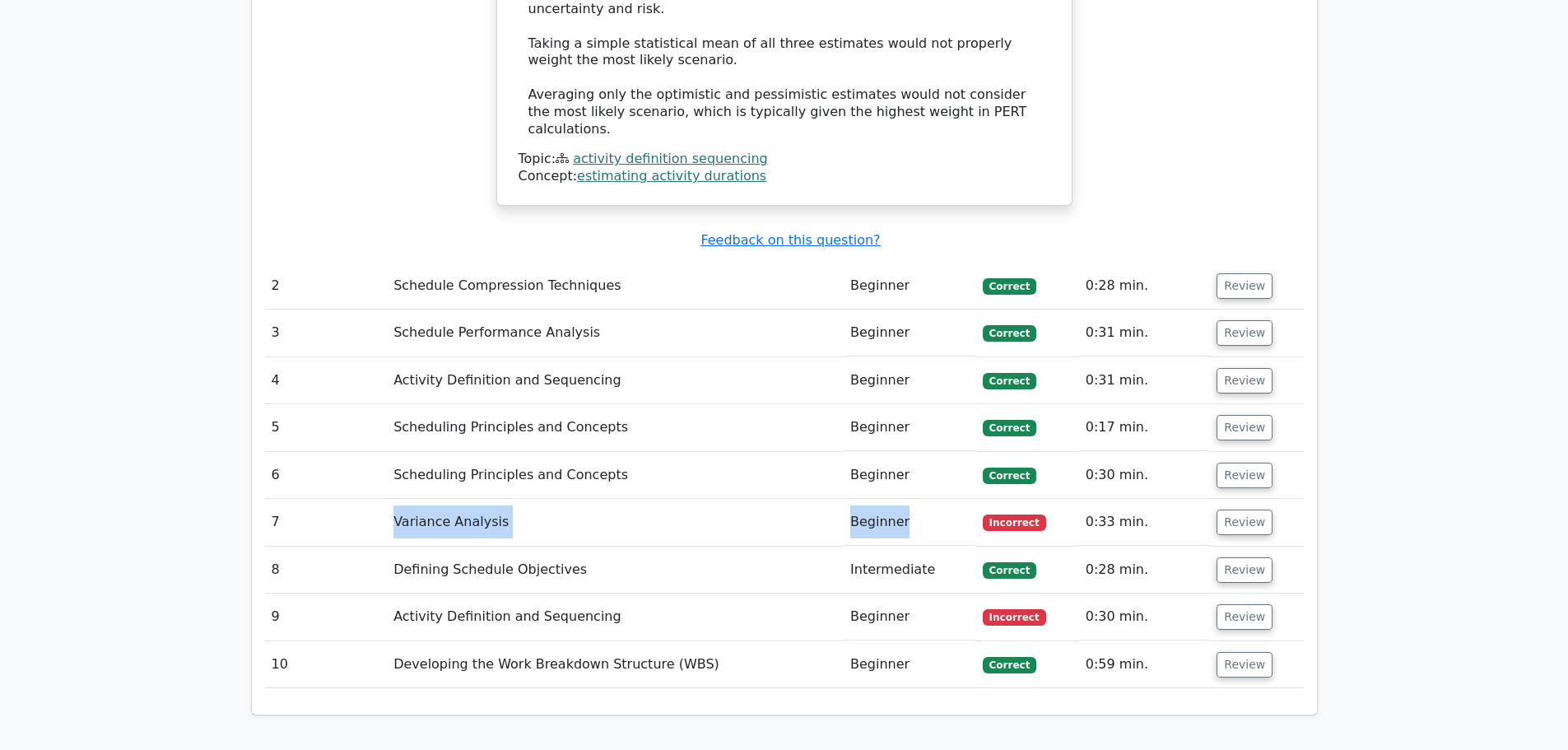
drag, startPoint x: 908, startPoint y: 463, endPoint x: 336, endPoint y: 452, distance: 572.1
click at [336, 499] on tr "7 Variance Analysis Beginner Incorrect 0:33 min. Review" at bounding box center [784, 522] width 1039 height 47
click at [567, 499] on td "Variance Analysis" at bounding box center [615, 522] width 457 height 47
click at [1234, 509] on button "Review" at bounding box center [1244, 522] width 56 height 26
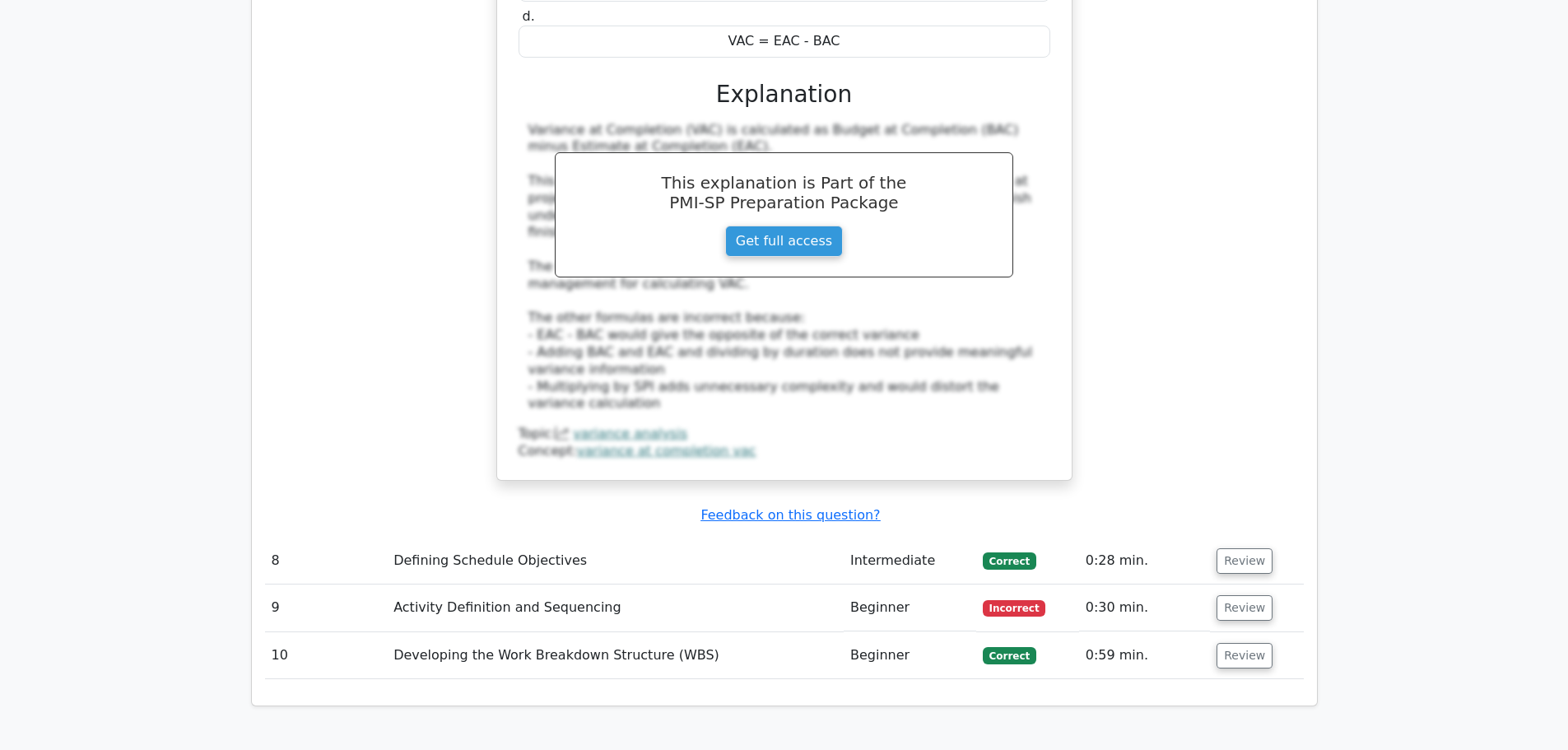
scroll to position [2881, 0]
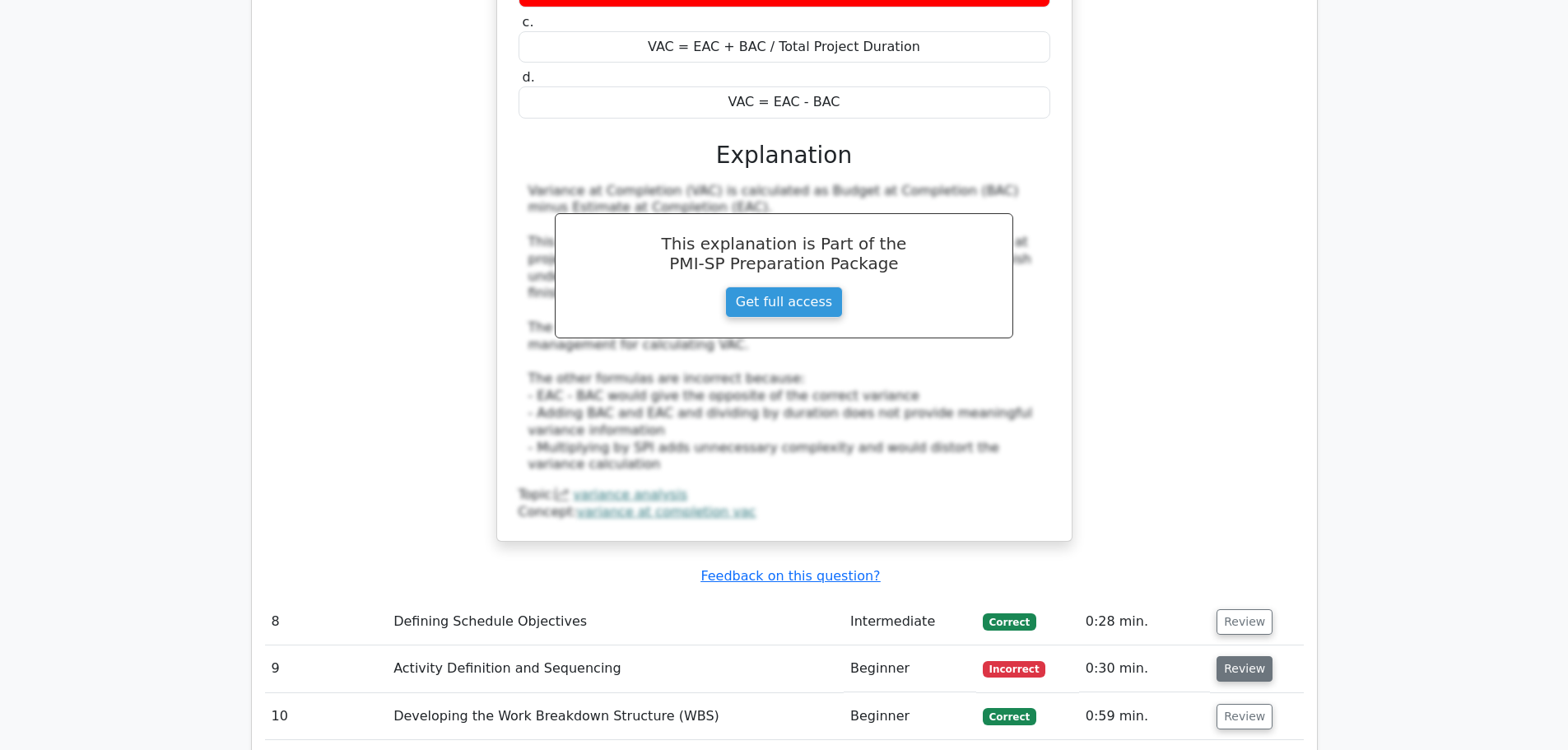
click at [1230, 656] on button "Review" at bounding box center [1244, 669] width 56 height 26
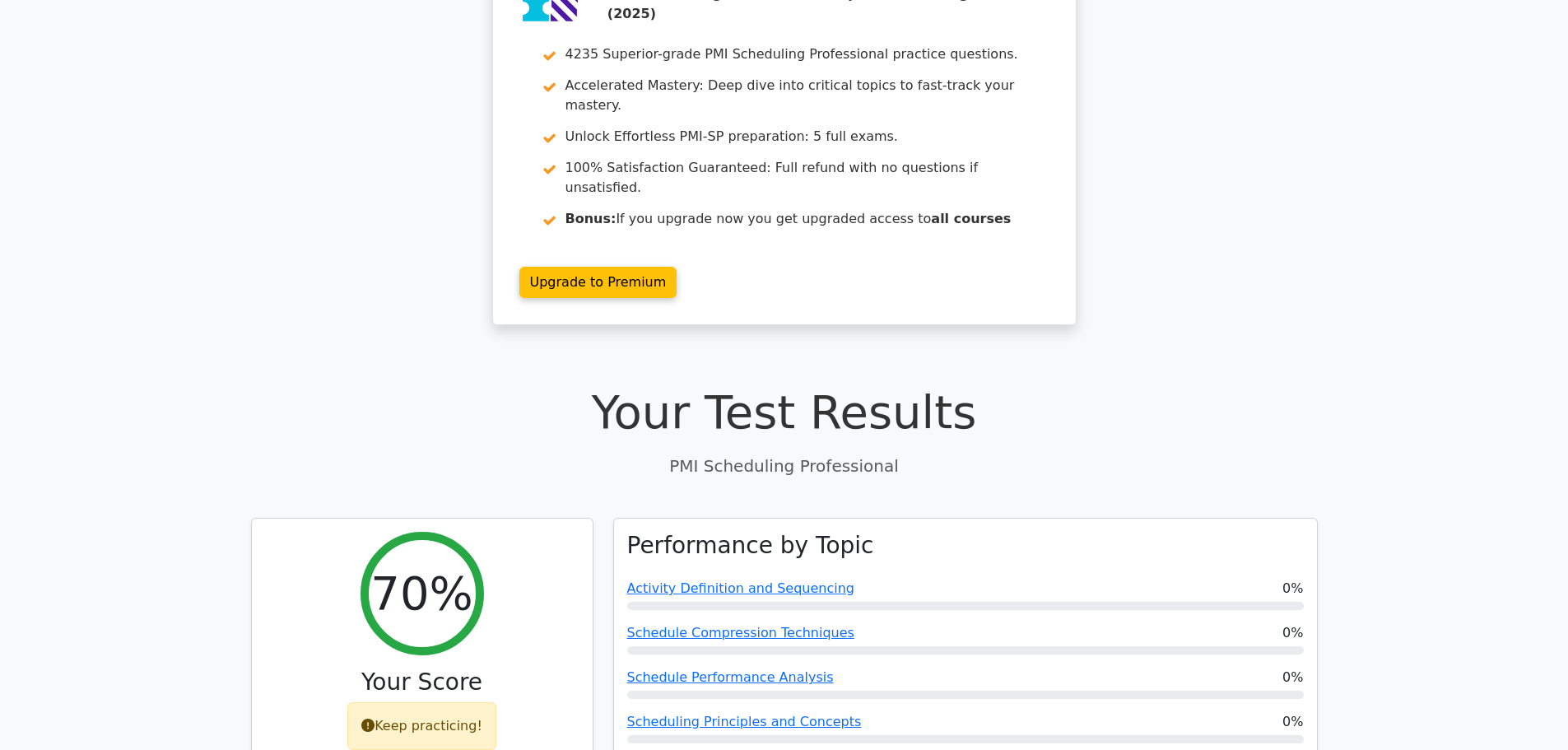
scroll to position [0, 0]
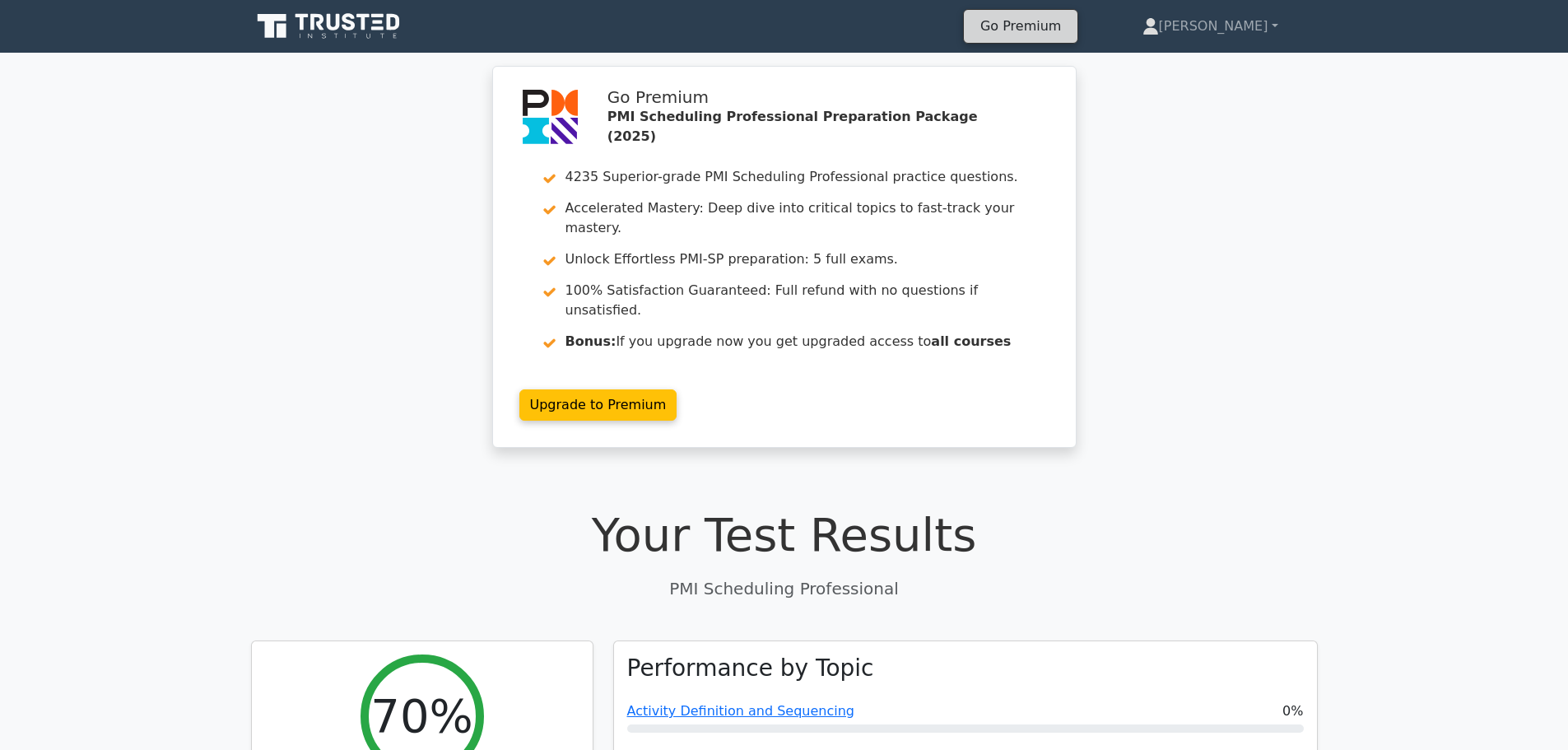
click at [1051, 29] on link "Go Premium" at bounding box center [1021, 26] width 101 height 22
